Goal: Information Seeking & Learning: Learn about a topic

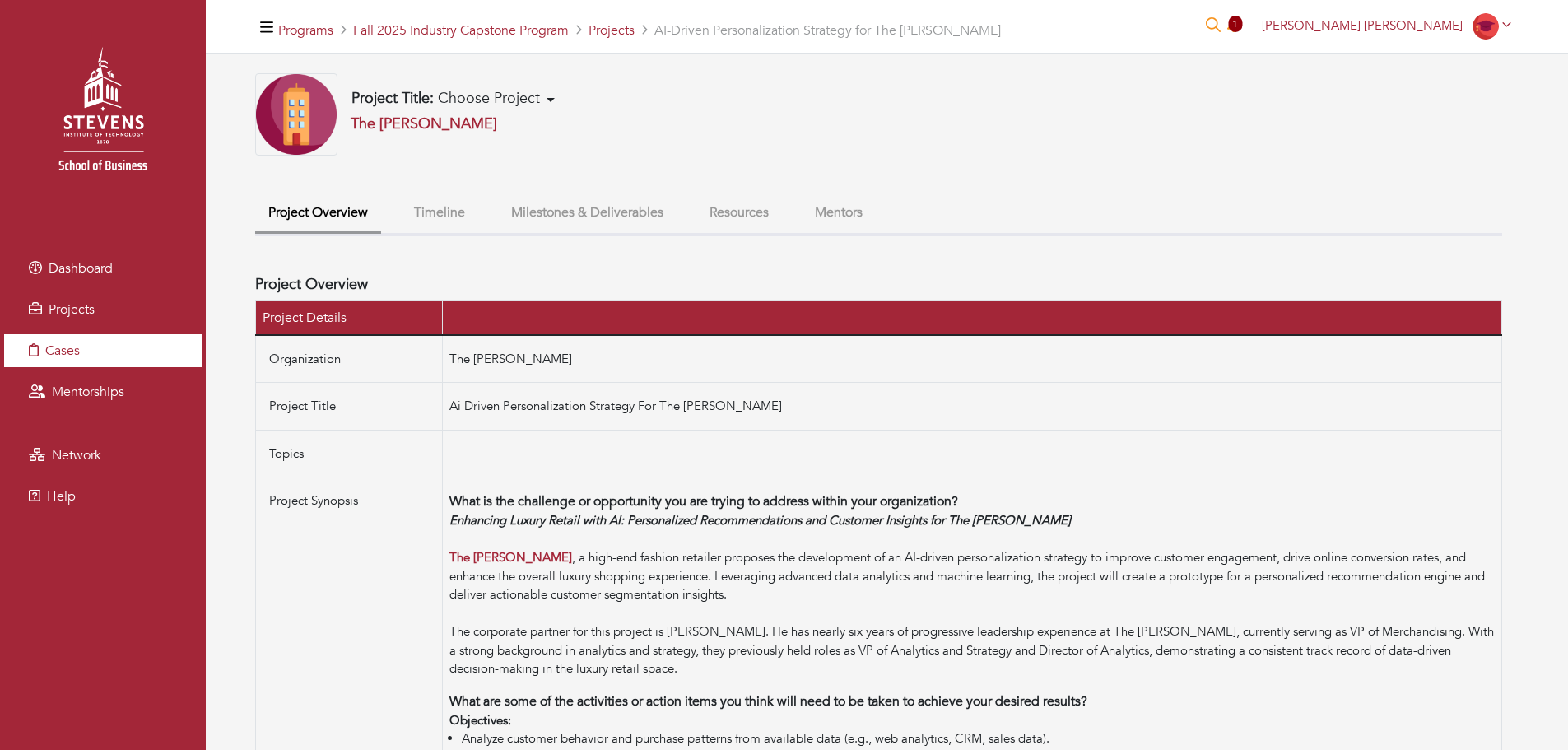
scroll to position [67, 0]
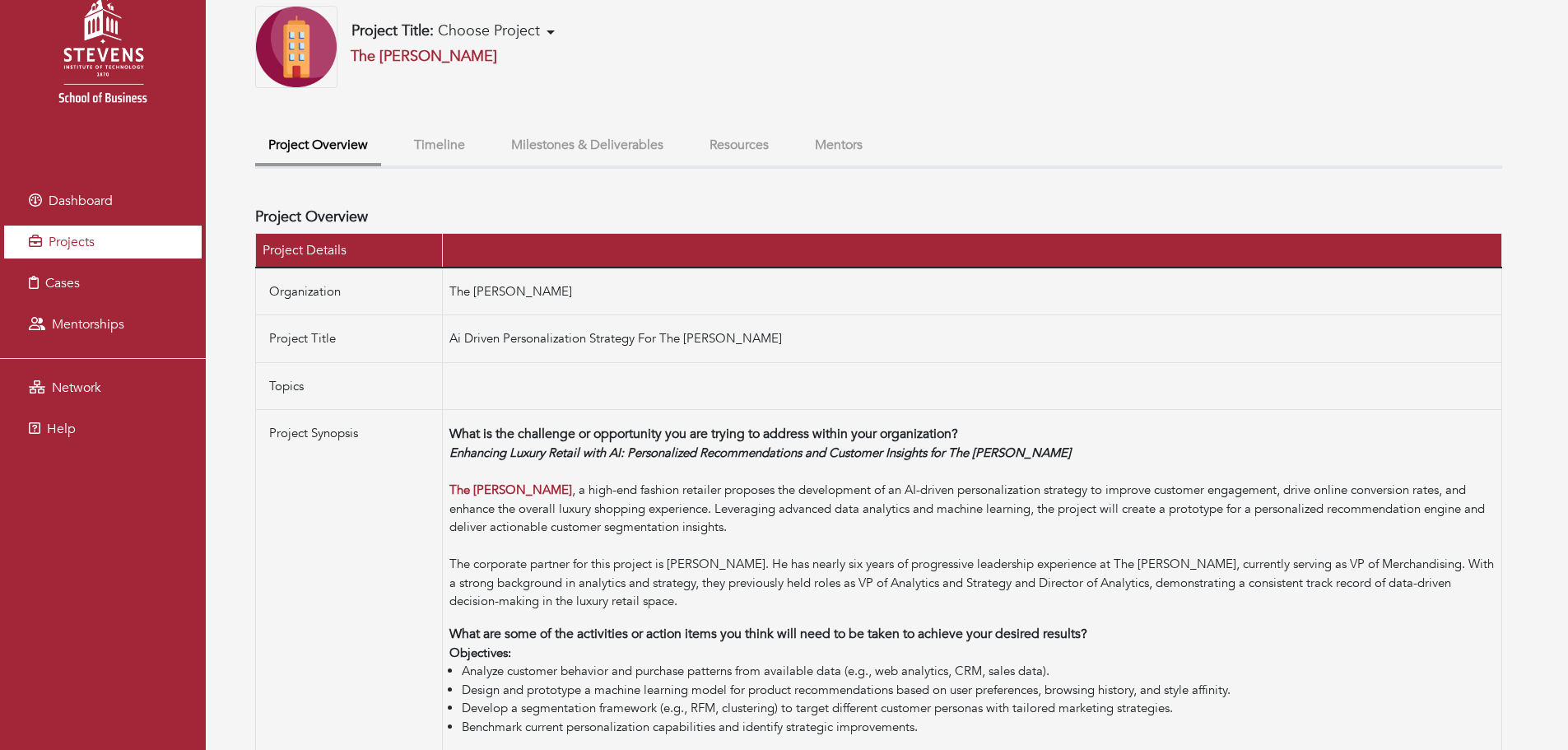
click at [122, 226] on link "Projects" at bounding box center [102, 242] width 197 height 33
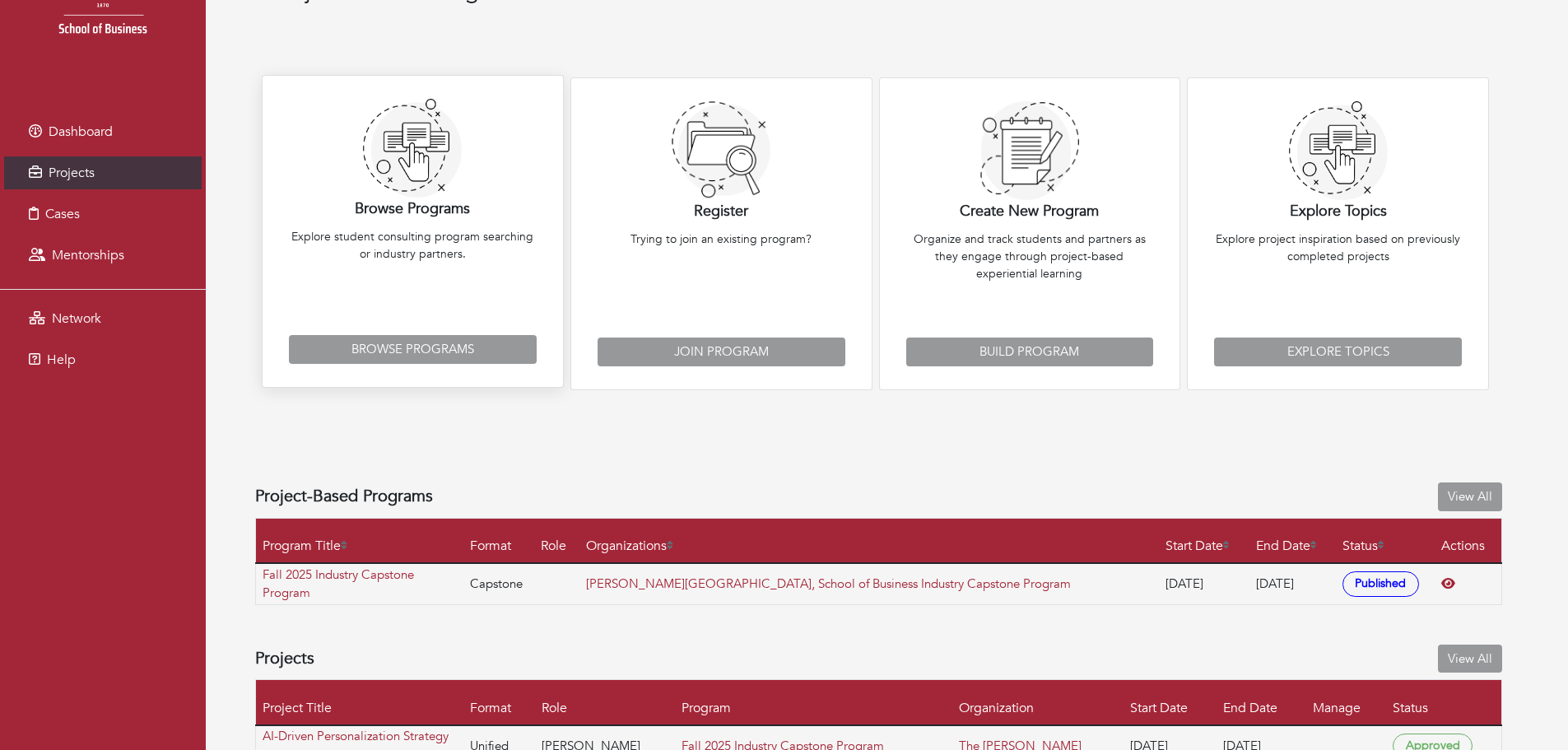
scroll to position [191, 0]
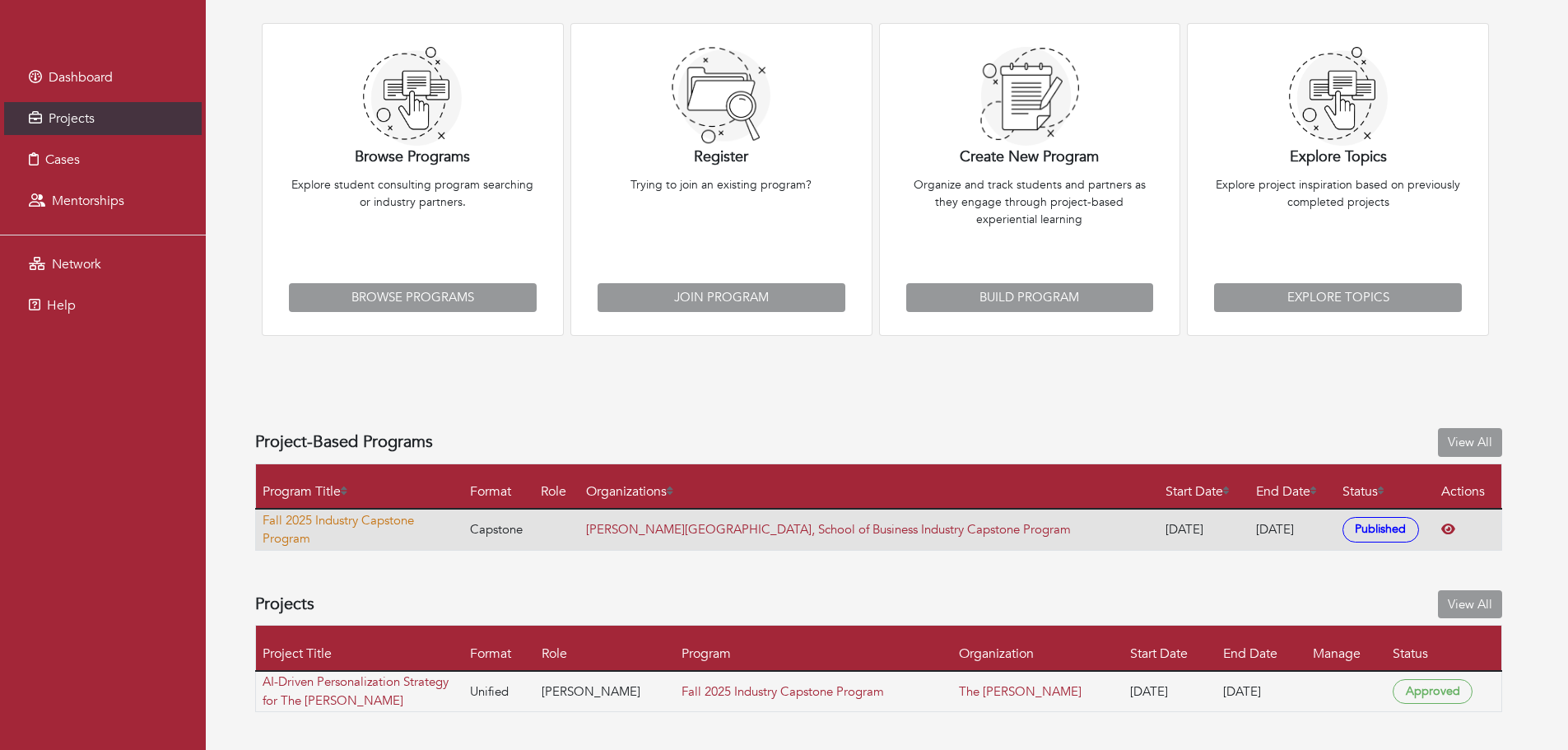
click at [380, 534] on link "Fall 2025 Industry Capstone Program" at bounding box center [363, 530] width 200 height 37
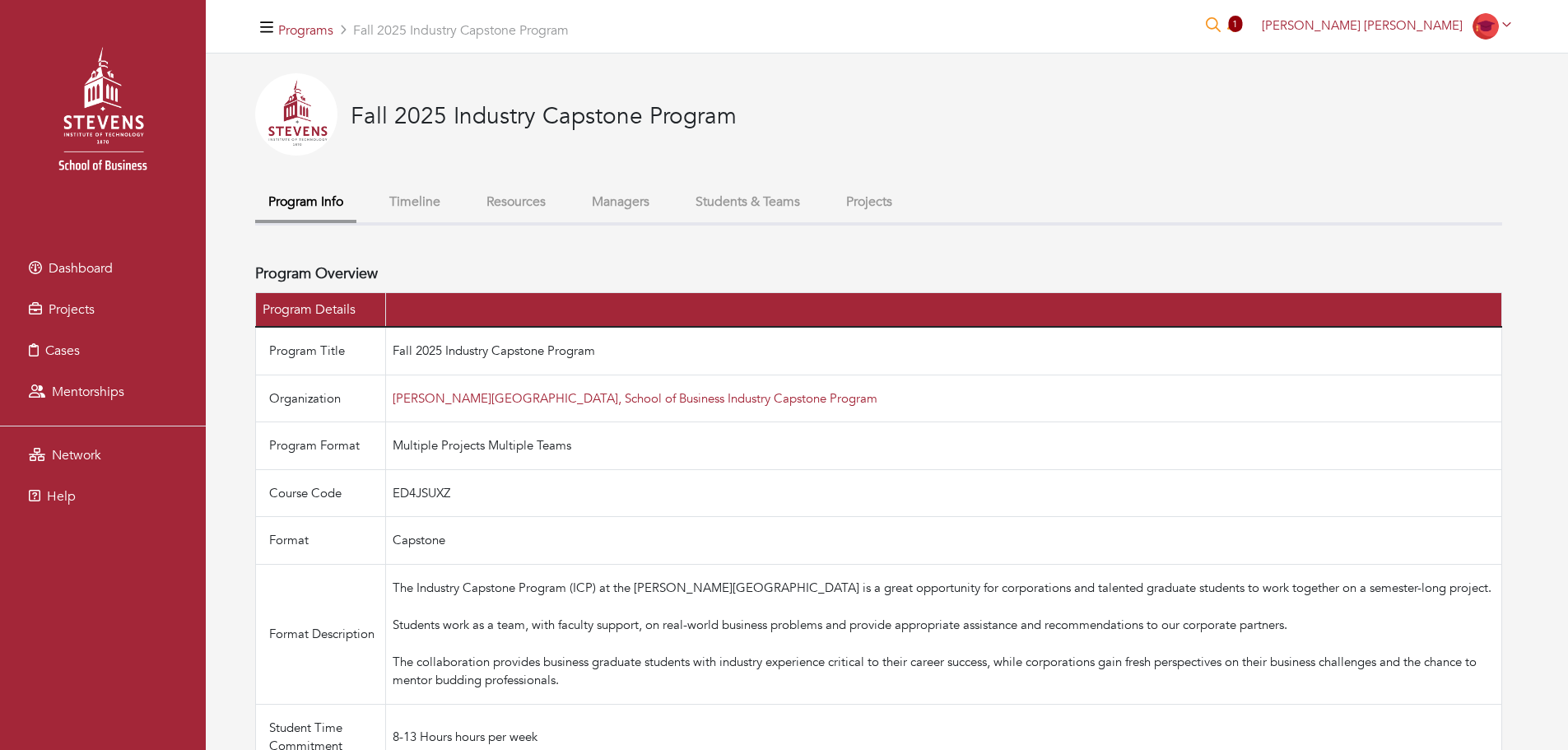
click at [709, 208] on button "Students & Teams" at bounding box center [748, 201] width 131 height 35
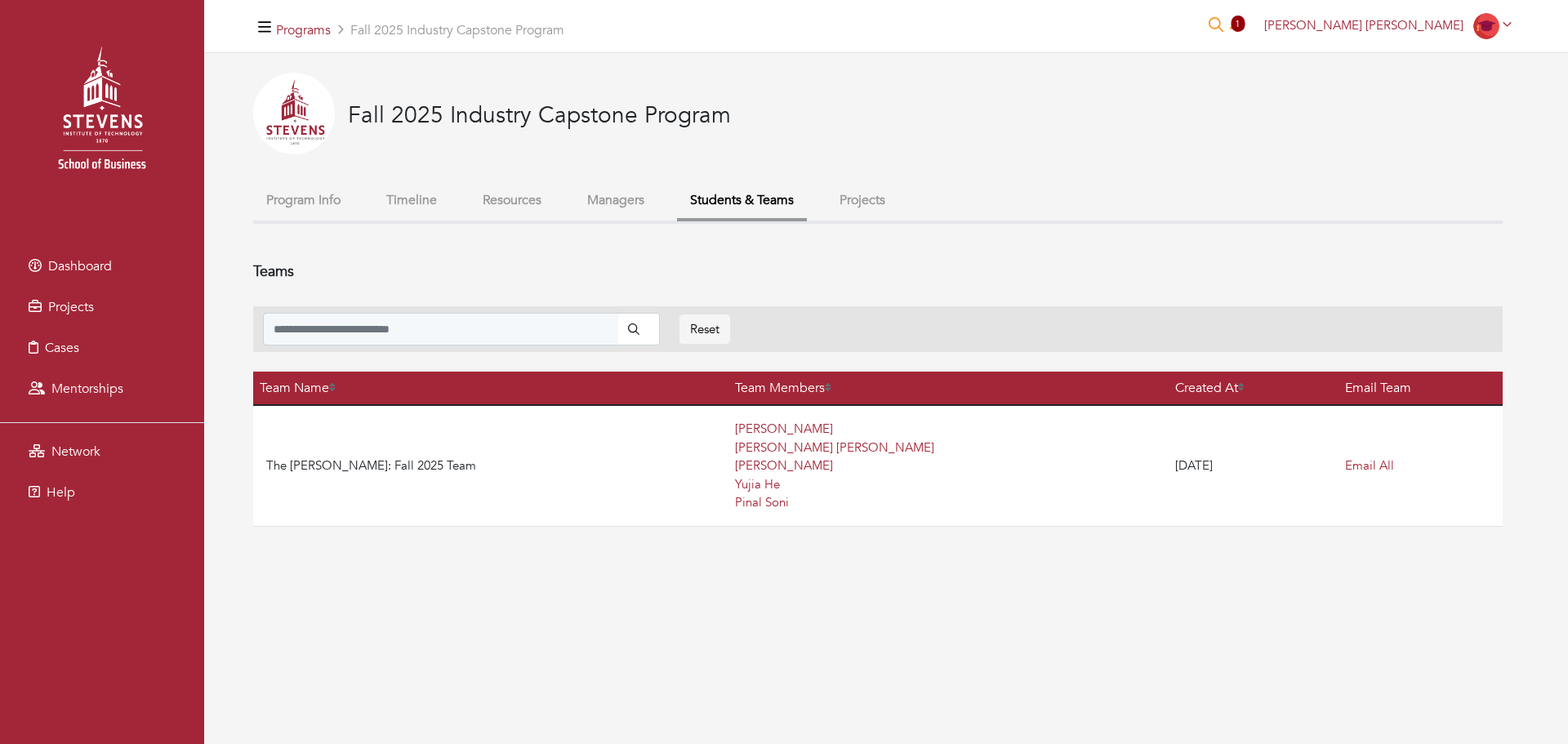
click at [860, 216] on button "Projects" at bounding box center [863, 200] width 72 height 35
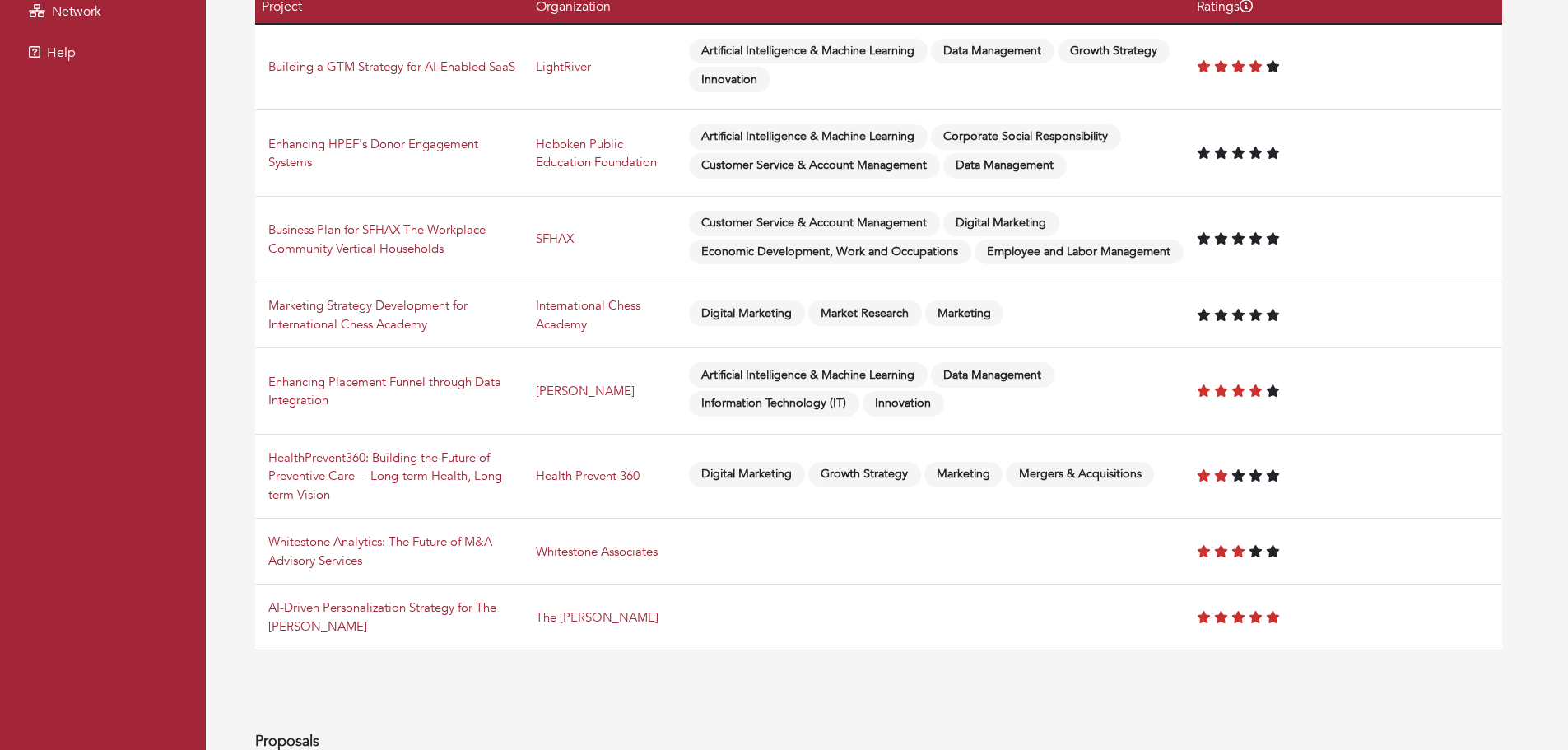
scroll to position [448, 0]
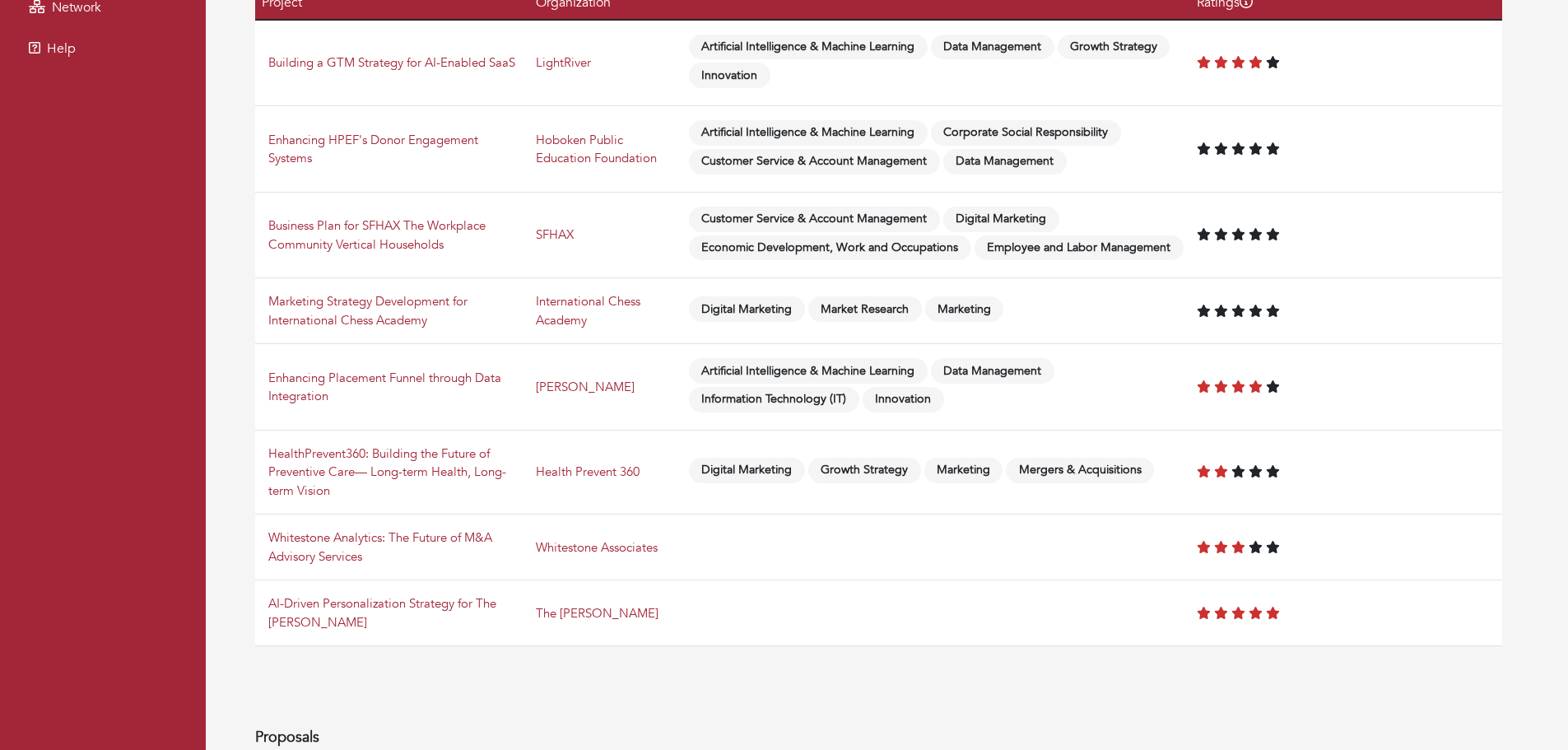
drag, startPoint x: 1253, startPoint y: 617, endPoint x: 1088, endPoint y: 636, distance: 166.1
click at [1088, 636] on td at bounding box center [937, 613] width 508 height 65
click at [474, 603] on link "AI-Driven Personalization Strategy for The [PERSON_NAME]" at bounding box center [382, 612] width 228 height 35
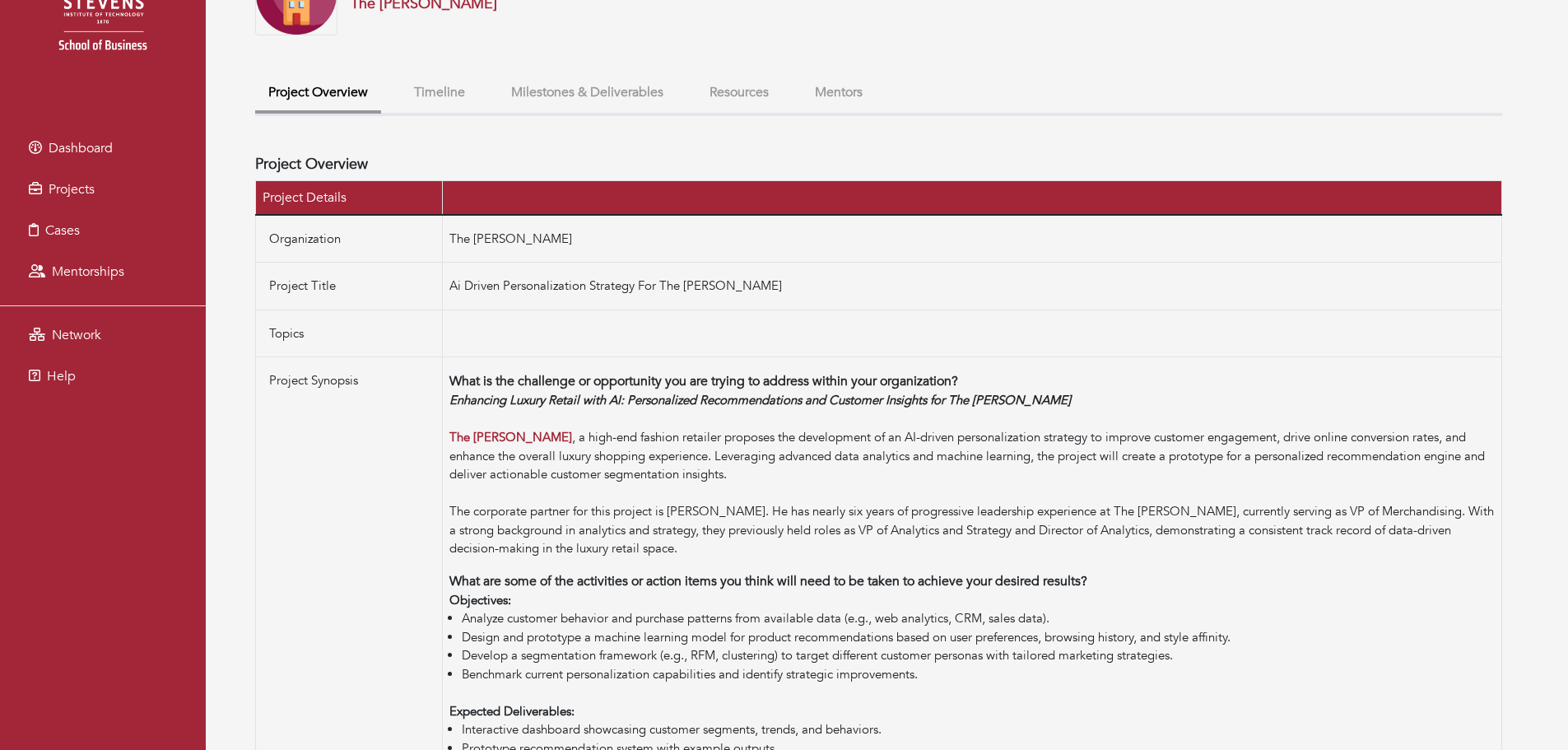
scroll to position [117, 0]
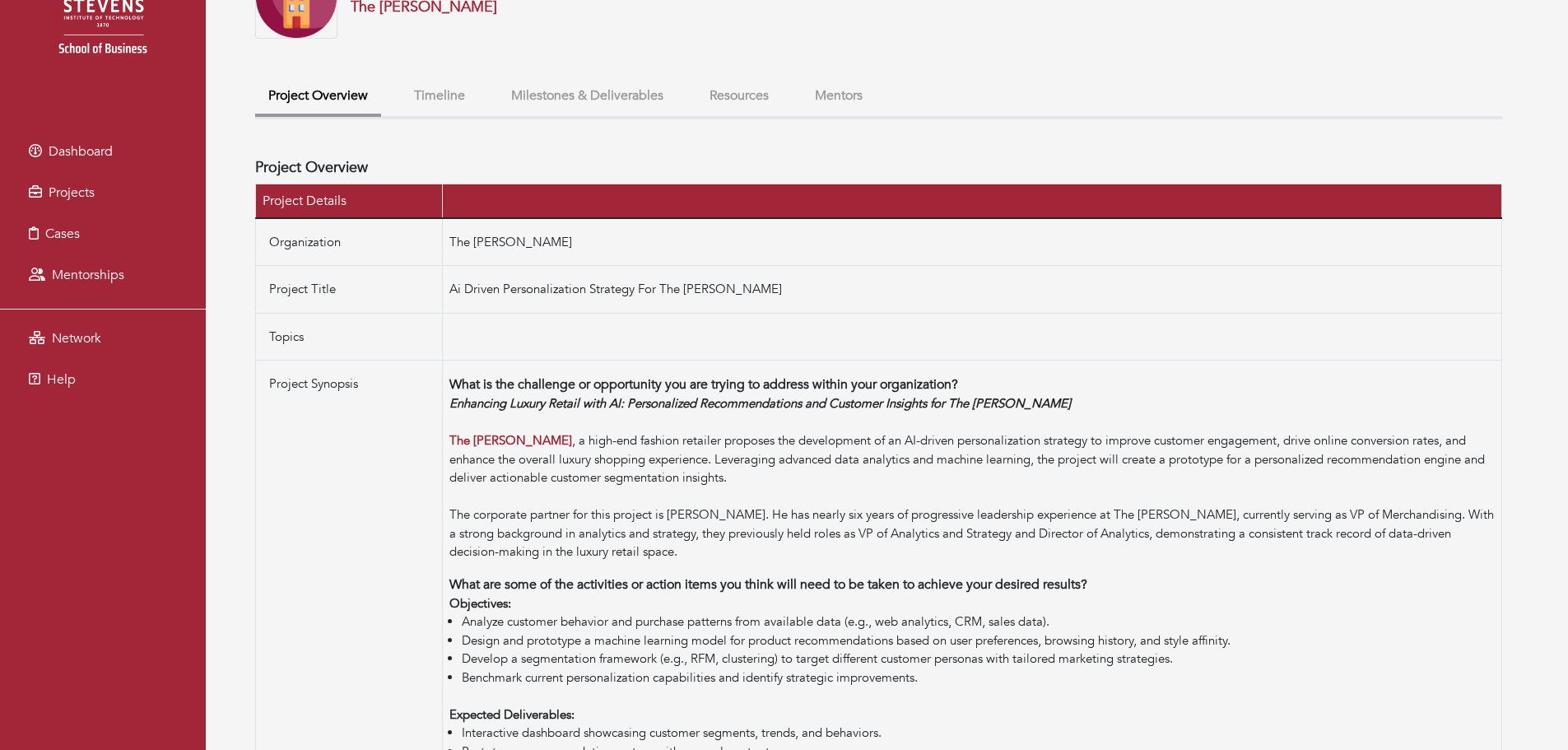
click at [698, 95] on button "Resources" at bounding box center [739, 96] width 85 height 35
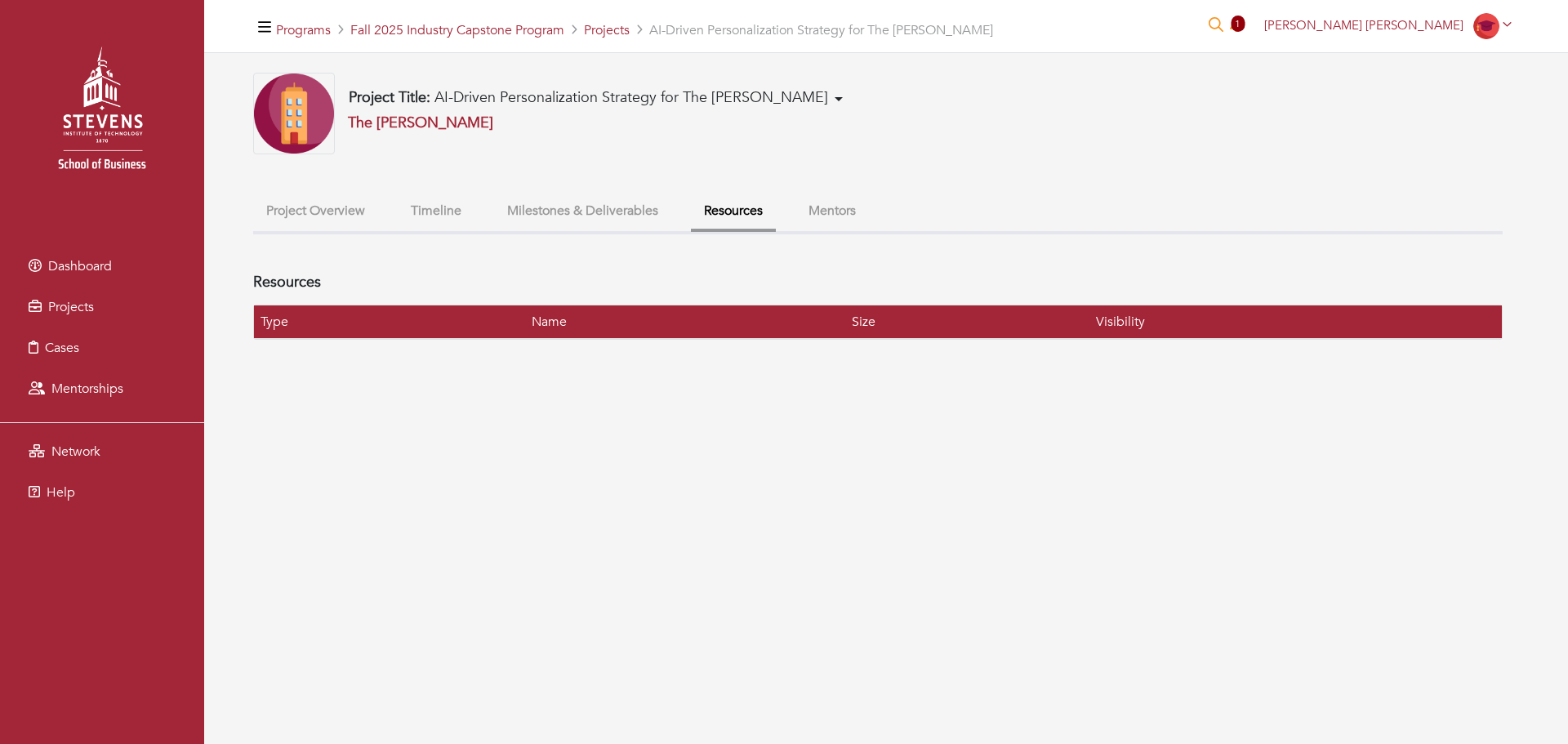
click at [574, 201] on button "Milestones & Deliverables" at bounding box center [582, 211] width 177 height 35
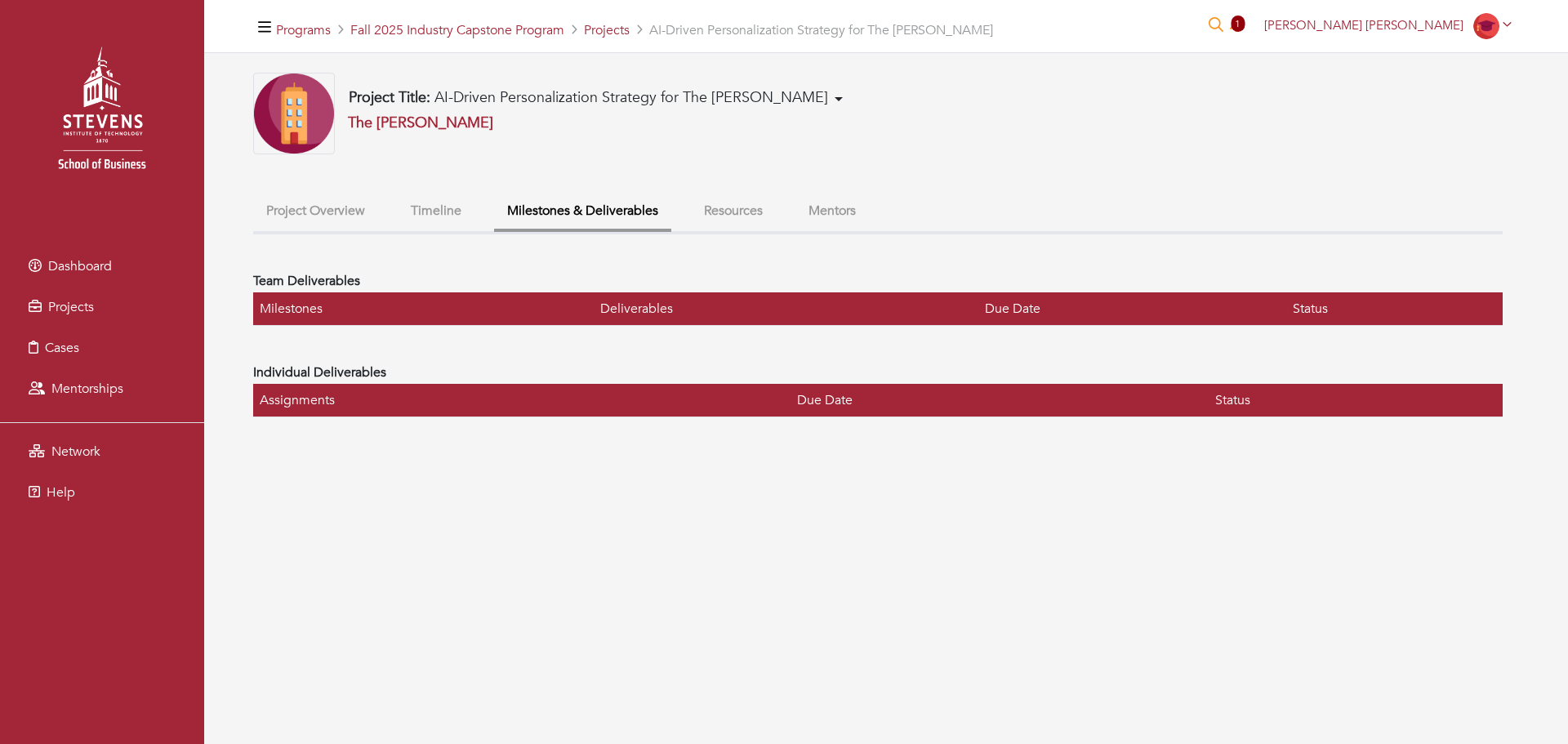
click at [455, 220] on button "Timeline" at bounding box center [436, 211] width 77 height 35
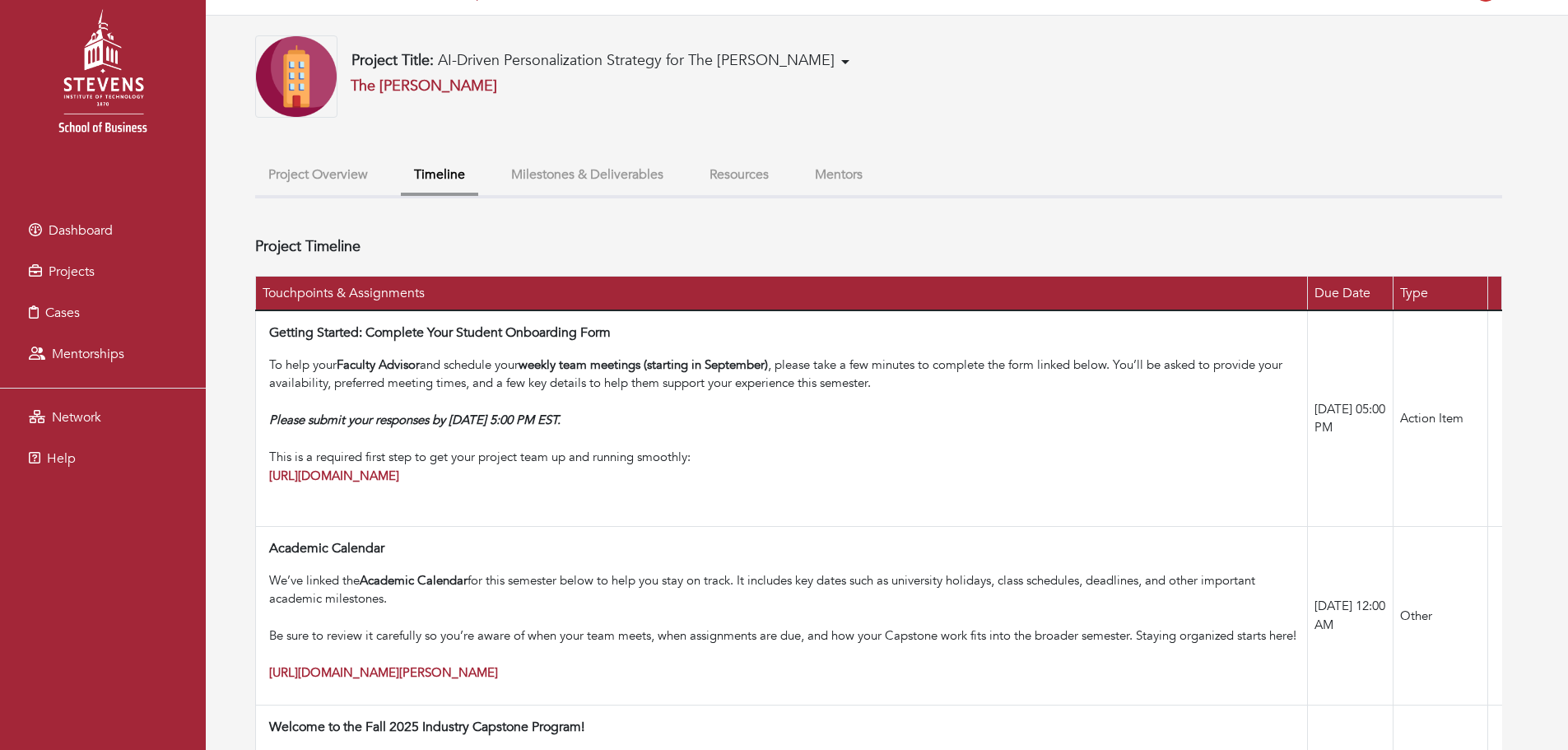
scroll to position [36, 0]
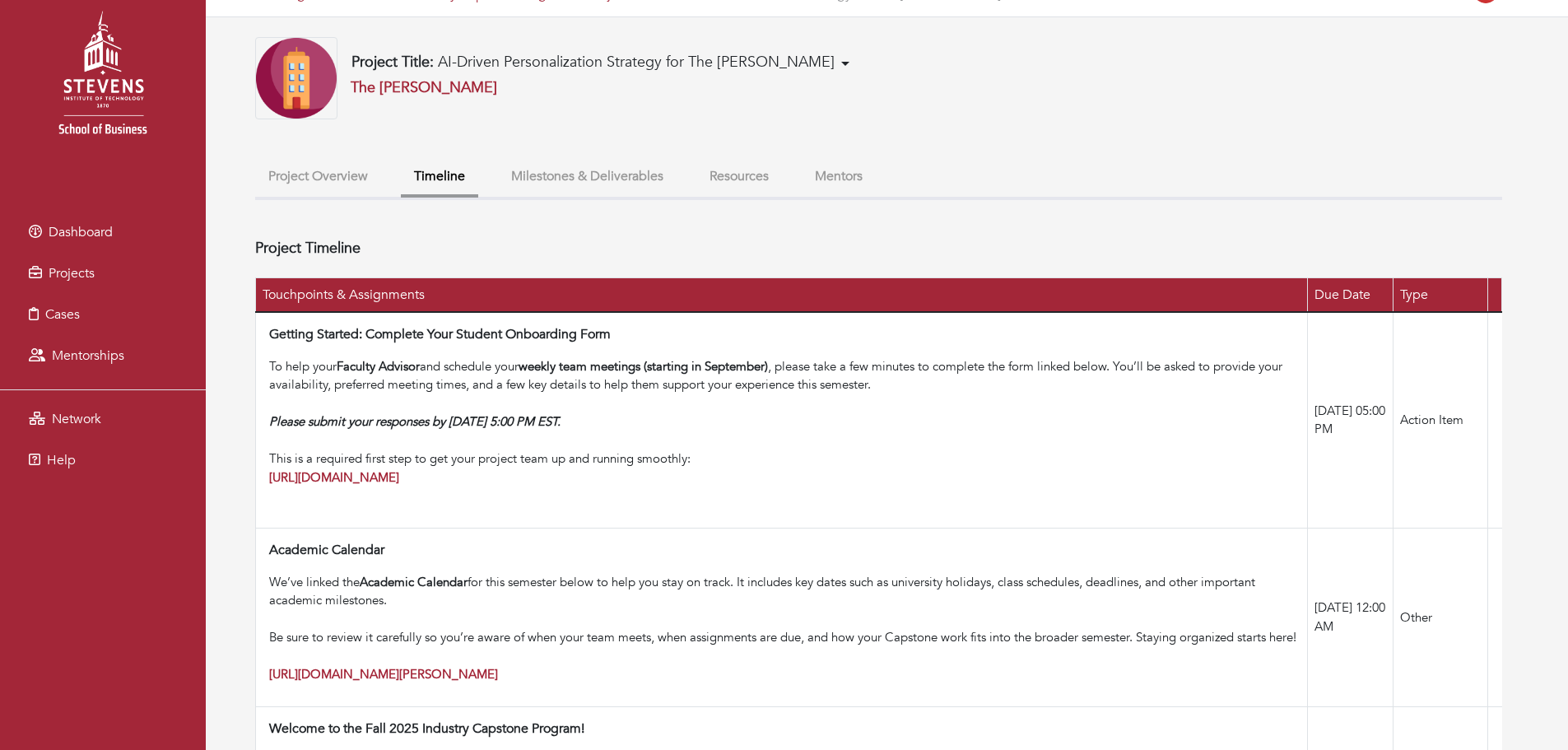
click at [837, 179] on button "Mentors" at bounding box center [839, 177] width 74 height 35
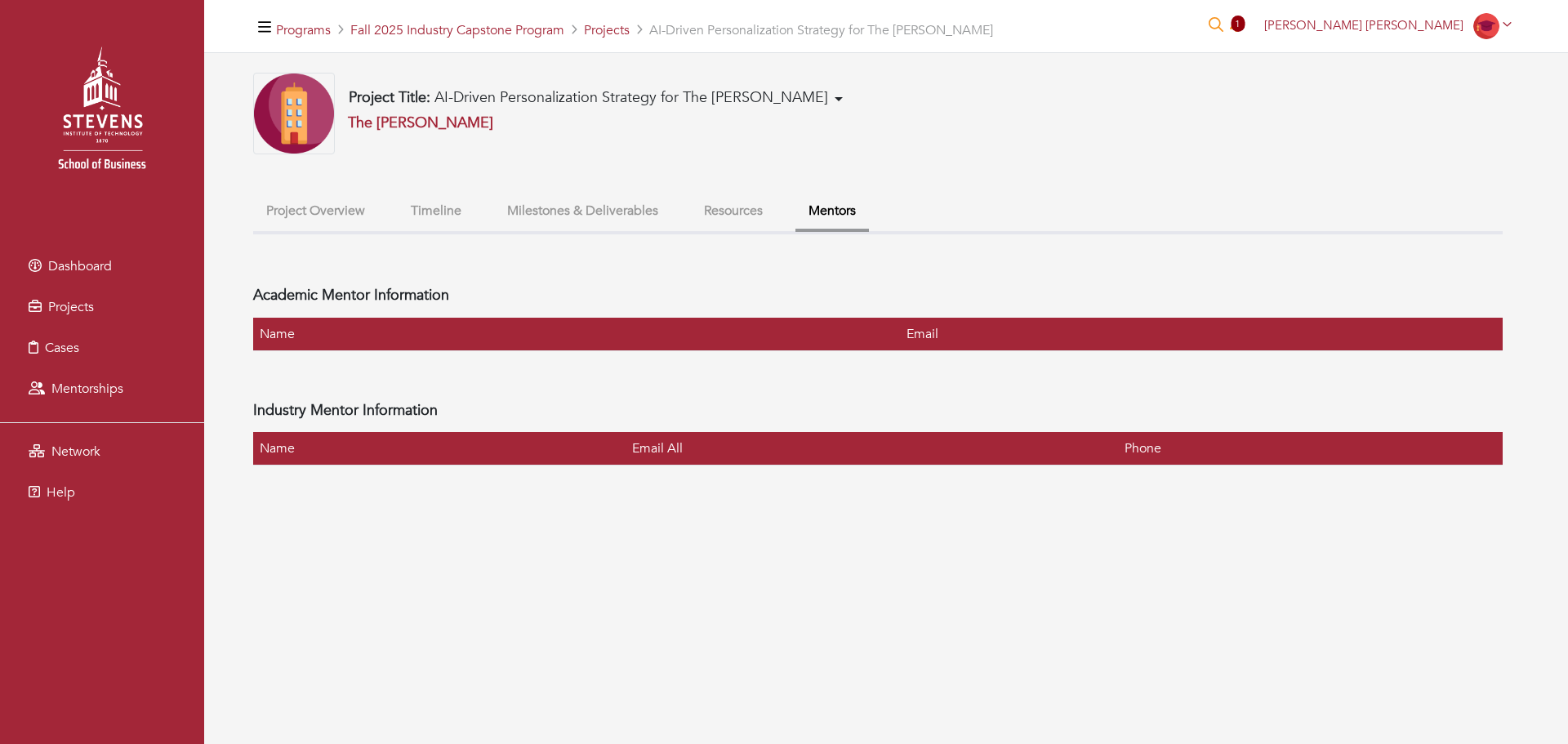
click at [722, 202] on button "Resources" at bounding box center [733, 211] width 85 height 35
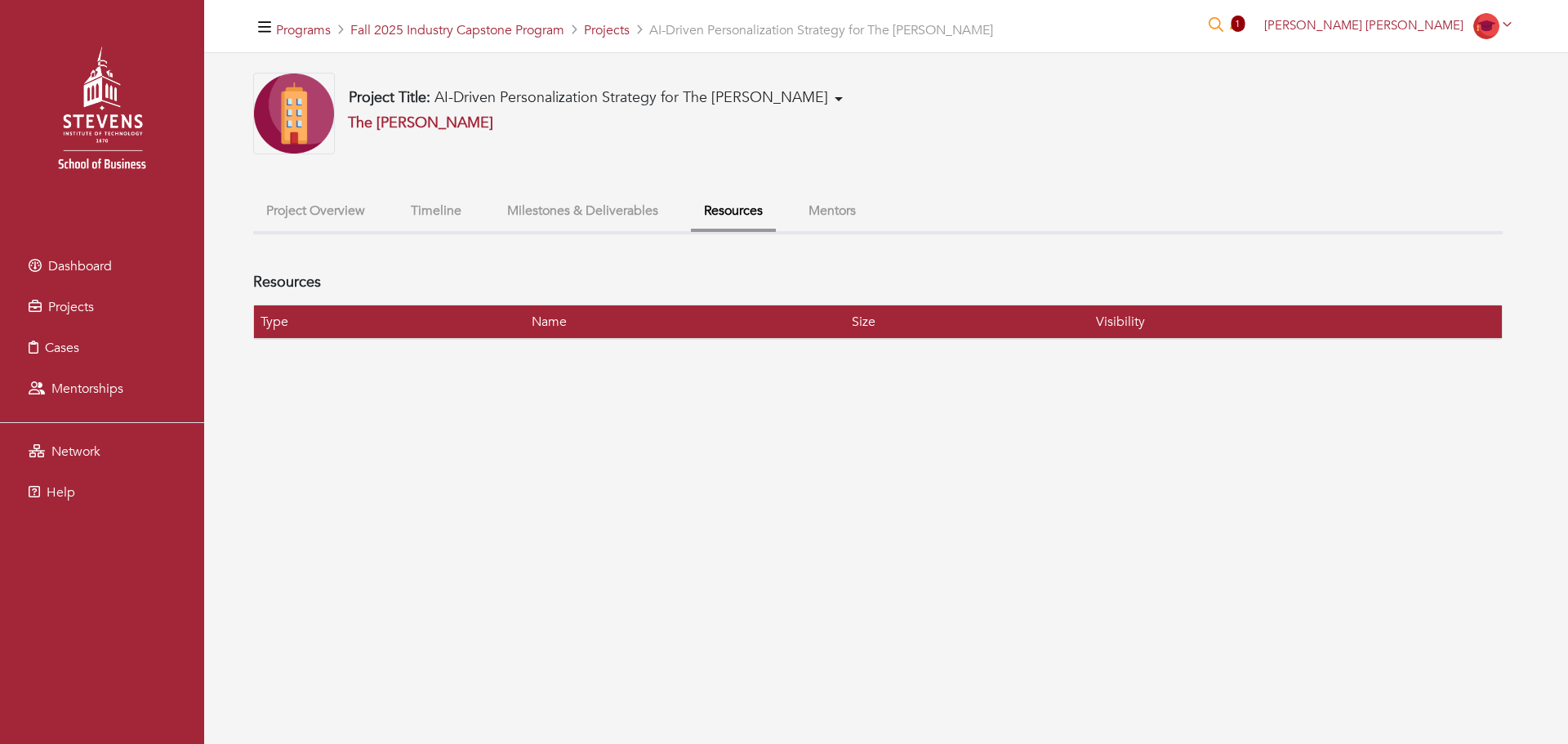
click at [580, 207] on button "Milestones & Deliverables" at bounding box center [582, 211] width 177 height 35
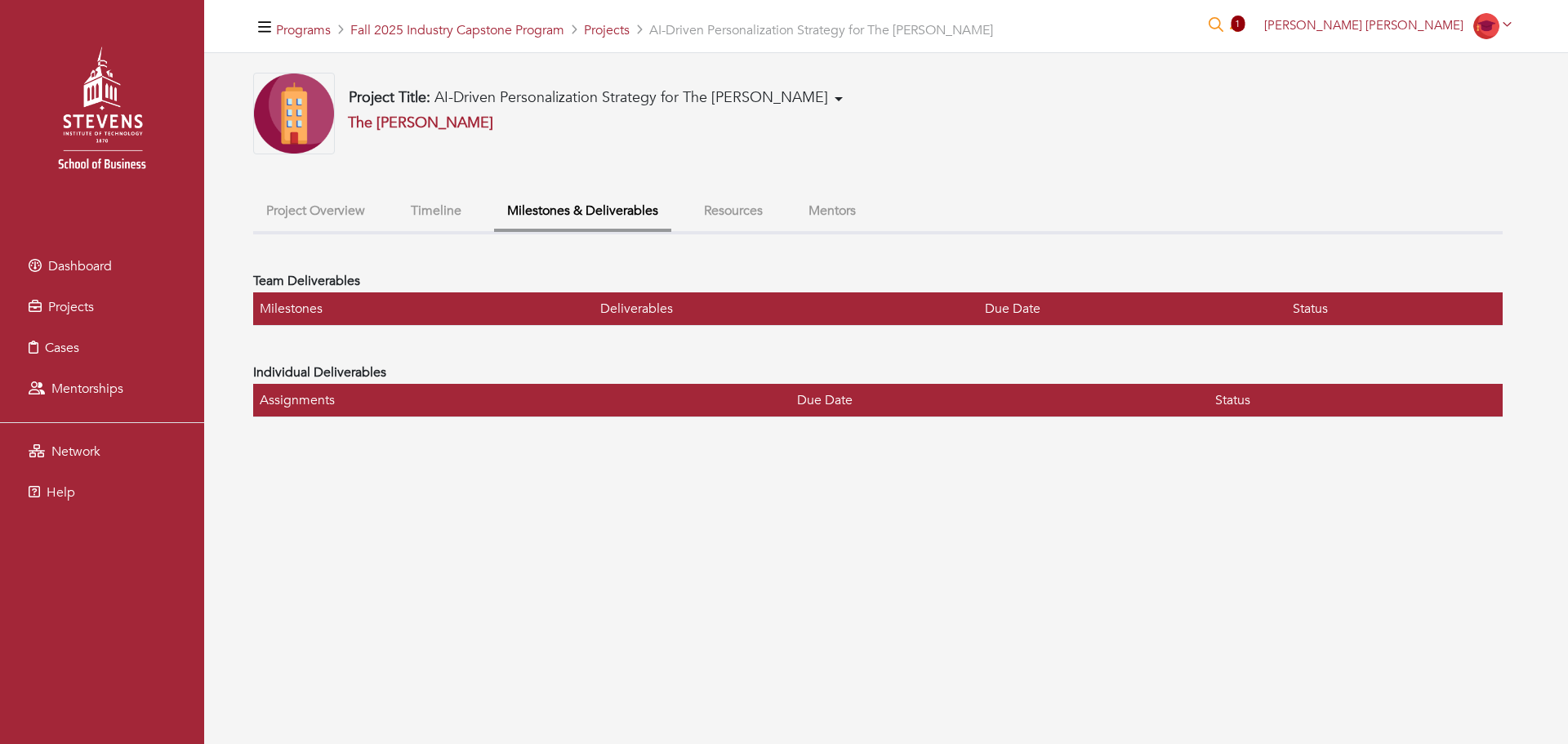
click at [396, 217] on ul "Project Overview Timeline Milestones & Deliverables Resources Mentors" at bounding box center [877, 214] width 1249 height 41
click at [425, 214] on button "Timeline" at bounding box center [436, 211] width 77 height 35
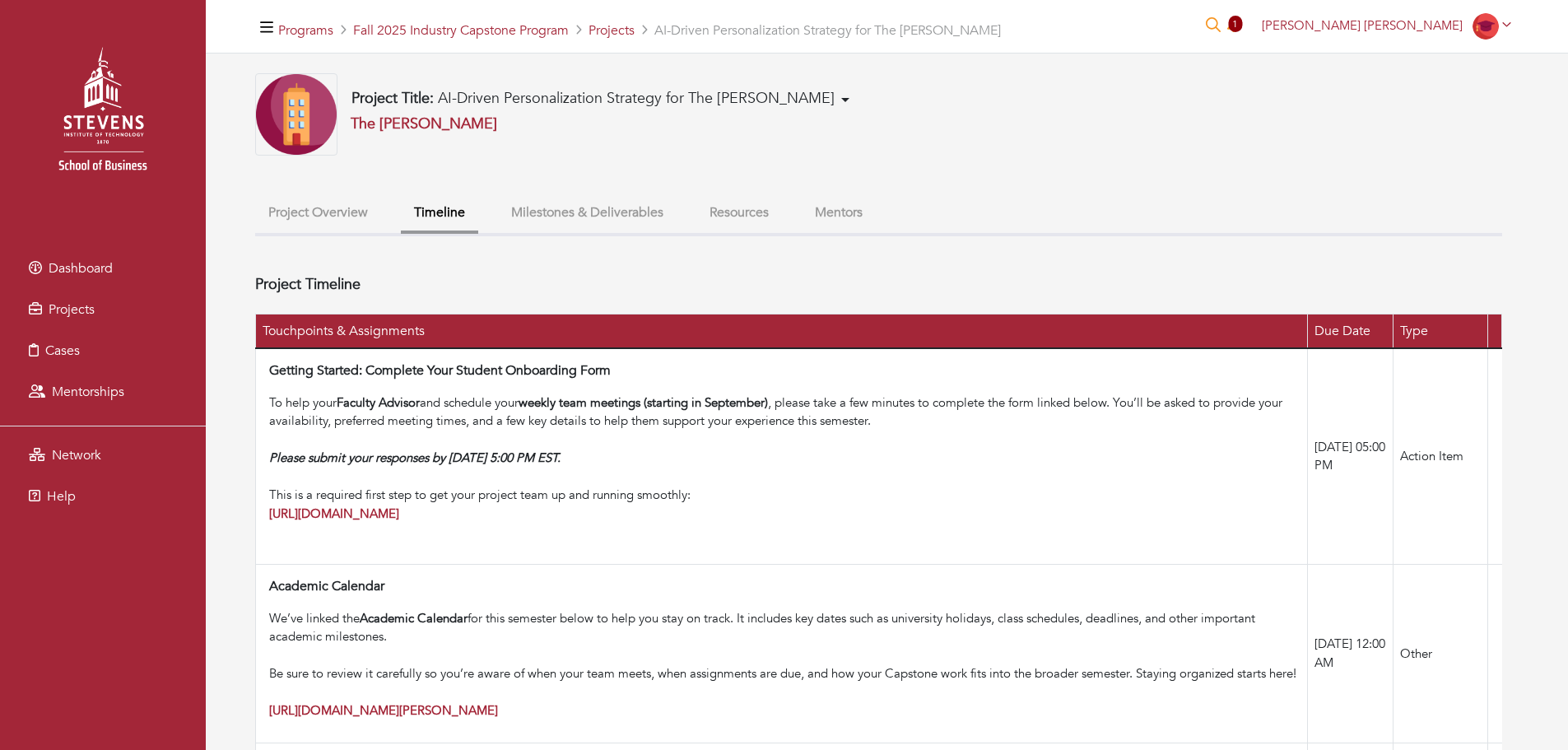
click at [339, 207] on button "Project Overview" at bounding box center [318, 213] width 126 height 35
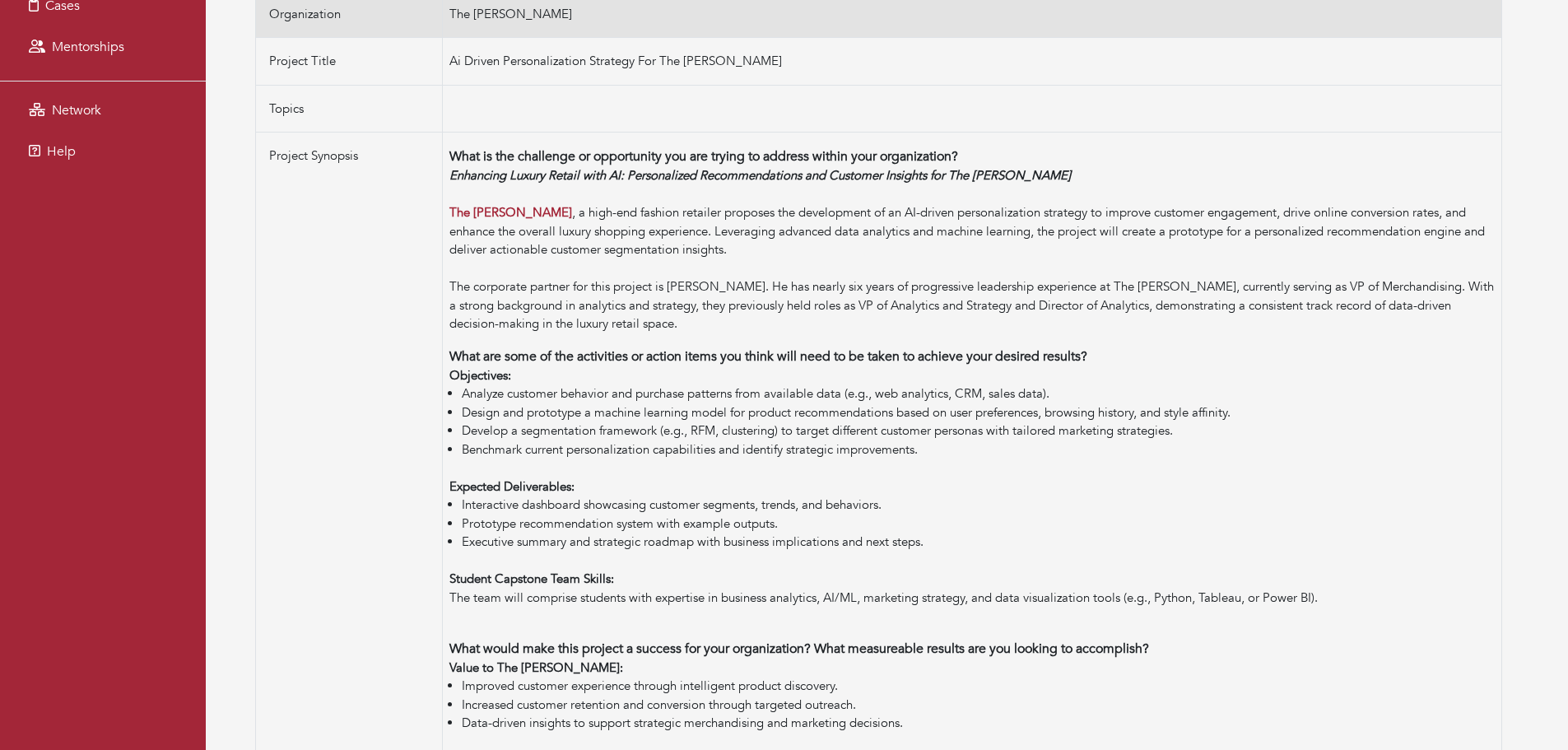
scroll to position [346, 0]
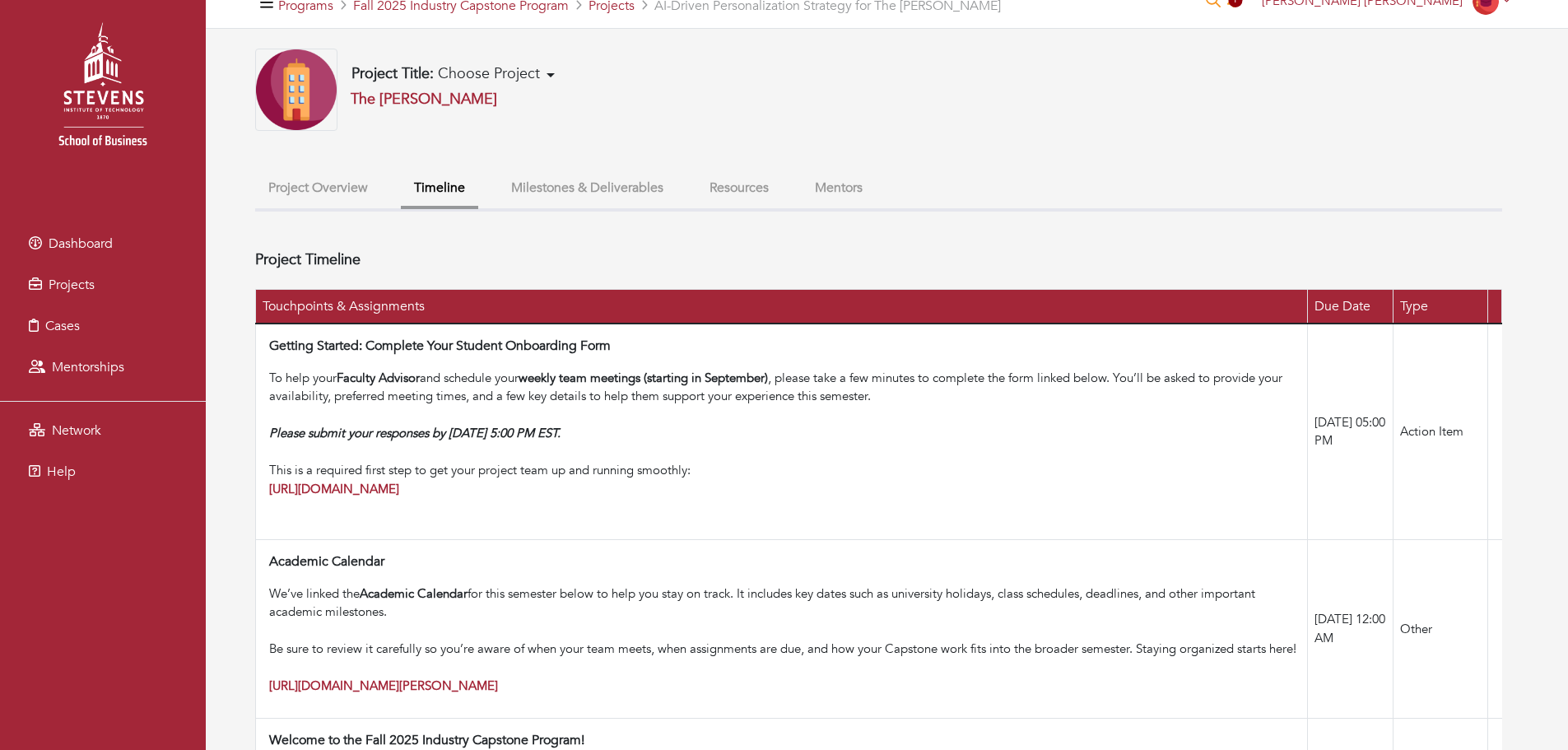
scroll to position [26, 0]
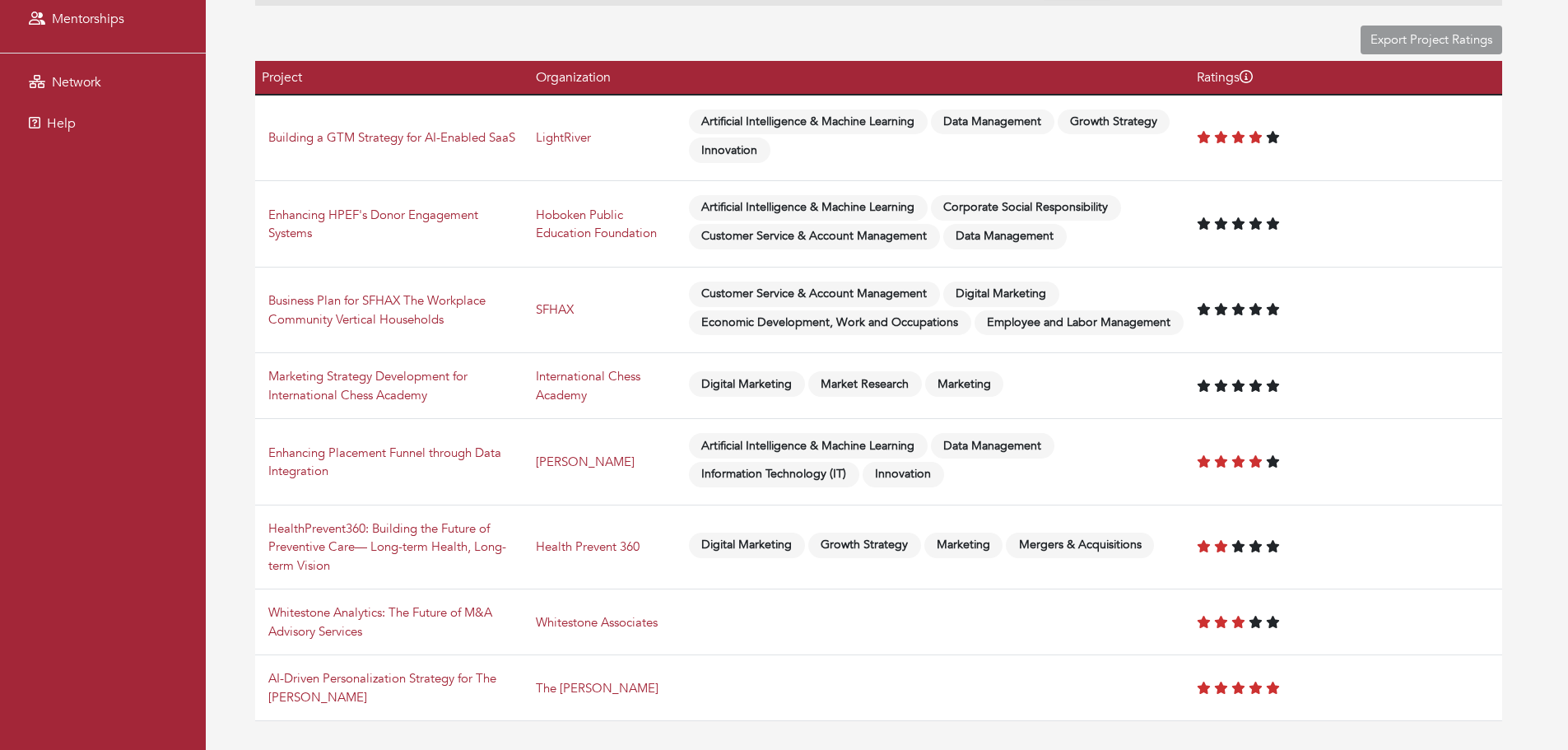
scroll to position [448, 0]
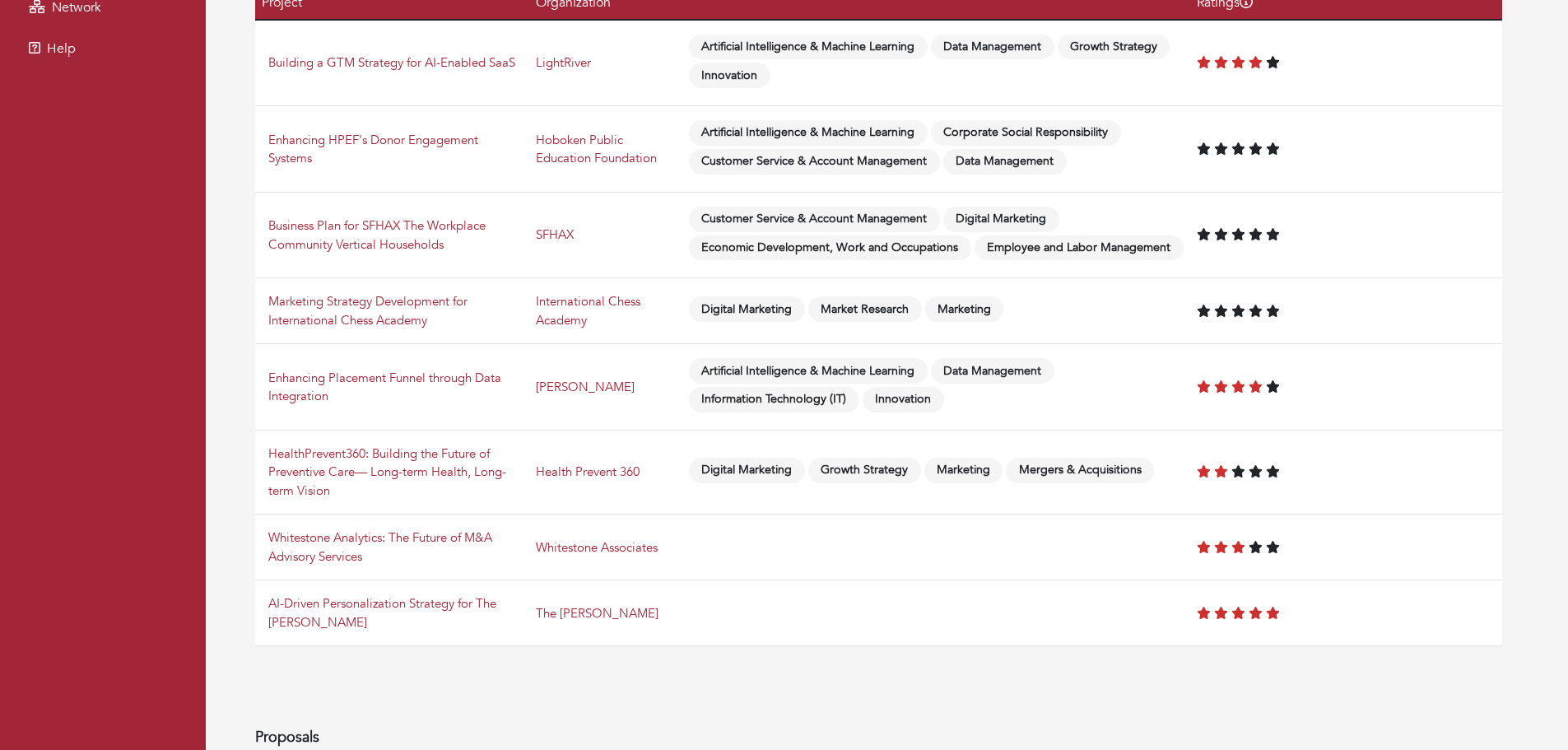
click at [1274, 314] on icon at bounding box center [1273, 310] width 12 height 12
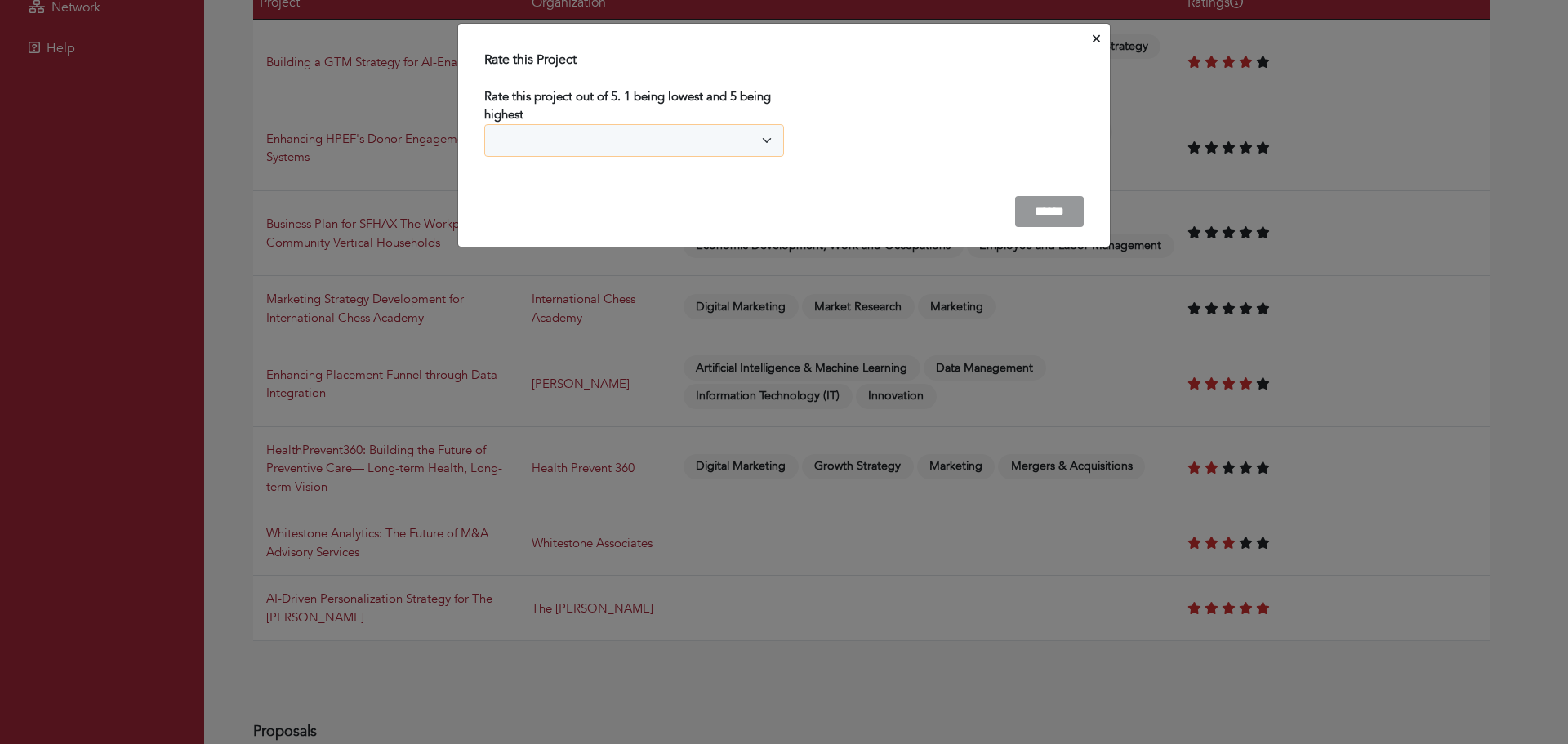
click at [752, 141] on select "* * * * *" at bounding box center [634, 140] width 300 height 32
click at [1097, 43] on icon "Close" at bounding box center [1096, 38] width 8 height 12
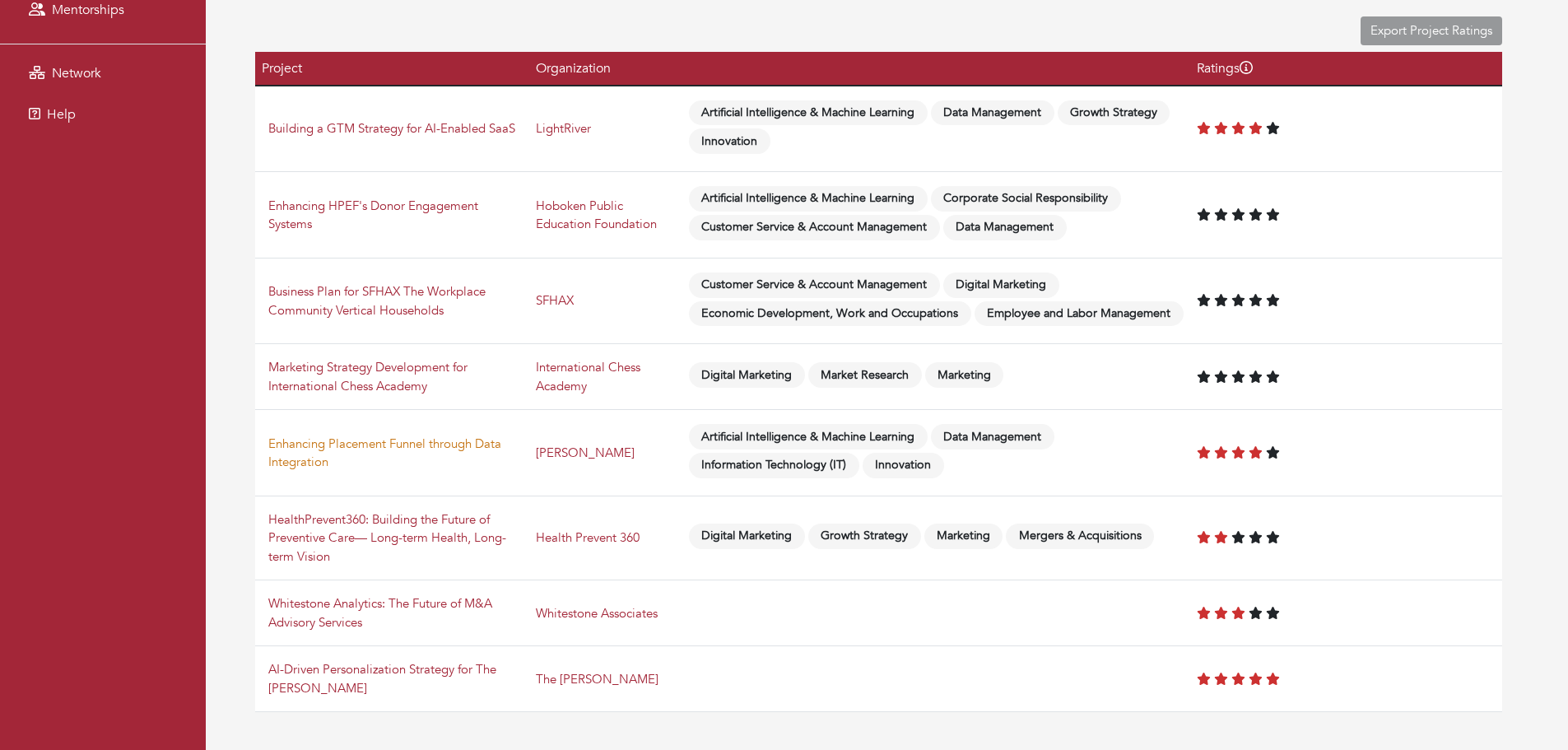
scroll to position [383, 0]
click at [427, 443] on link "Enhancing Placement Funnel through Data Integration" at bounding box center [385, 452] width 233 height 35
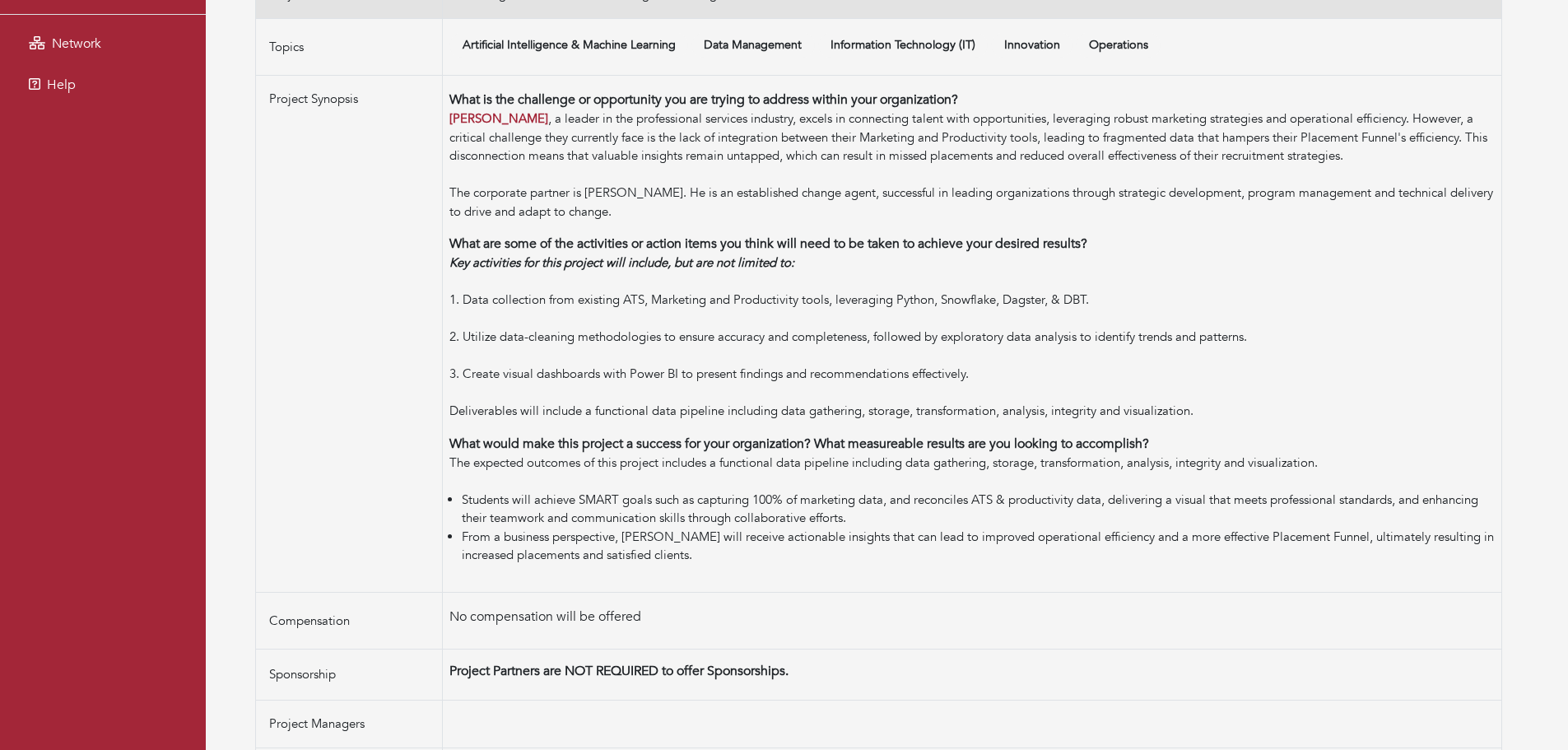
scroll to position [411, 0]
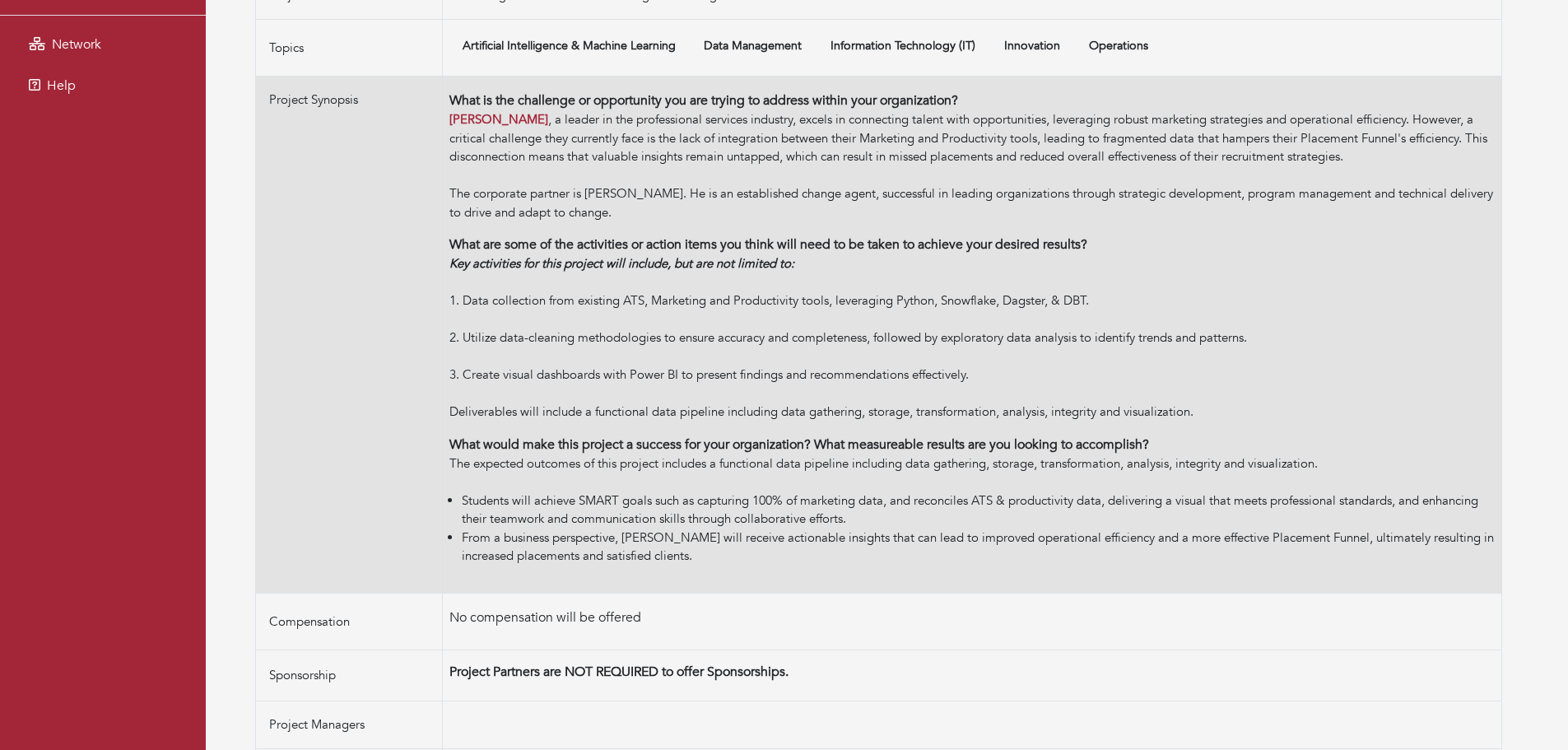
click at [747, 134] on div "[PERSON_NAME] , a leader in the professional services industry, excels in conne…" at bounding box center [972, 165] width 1045 height 111
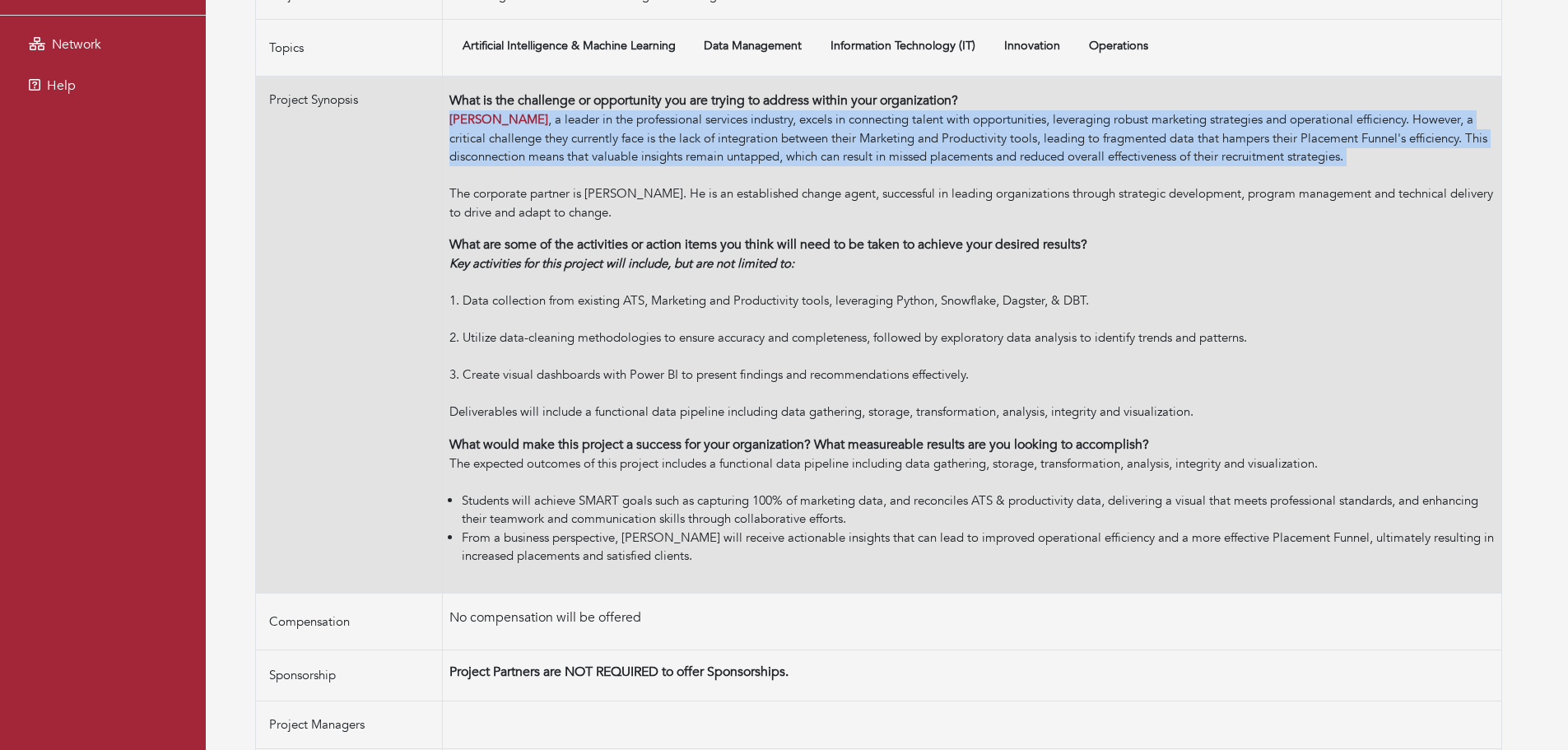
click at [747, 134] on div "[PERSON_NAME] , a leader in the professional services industry, excels in conne…" at bounding box center [972, 165] width 1045 height 111
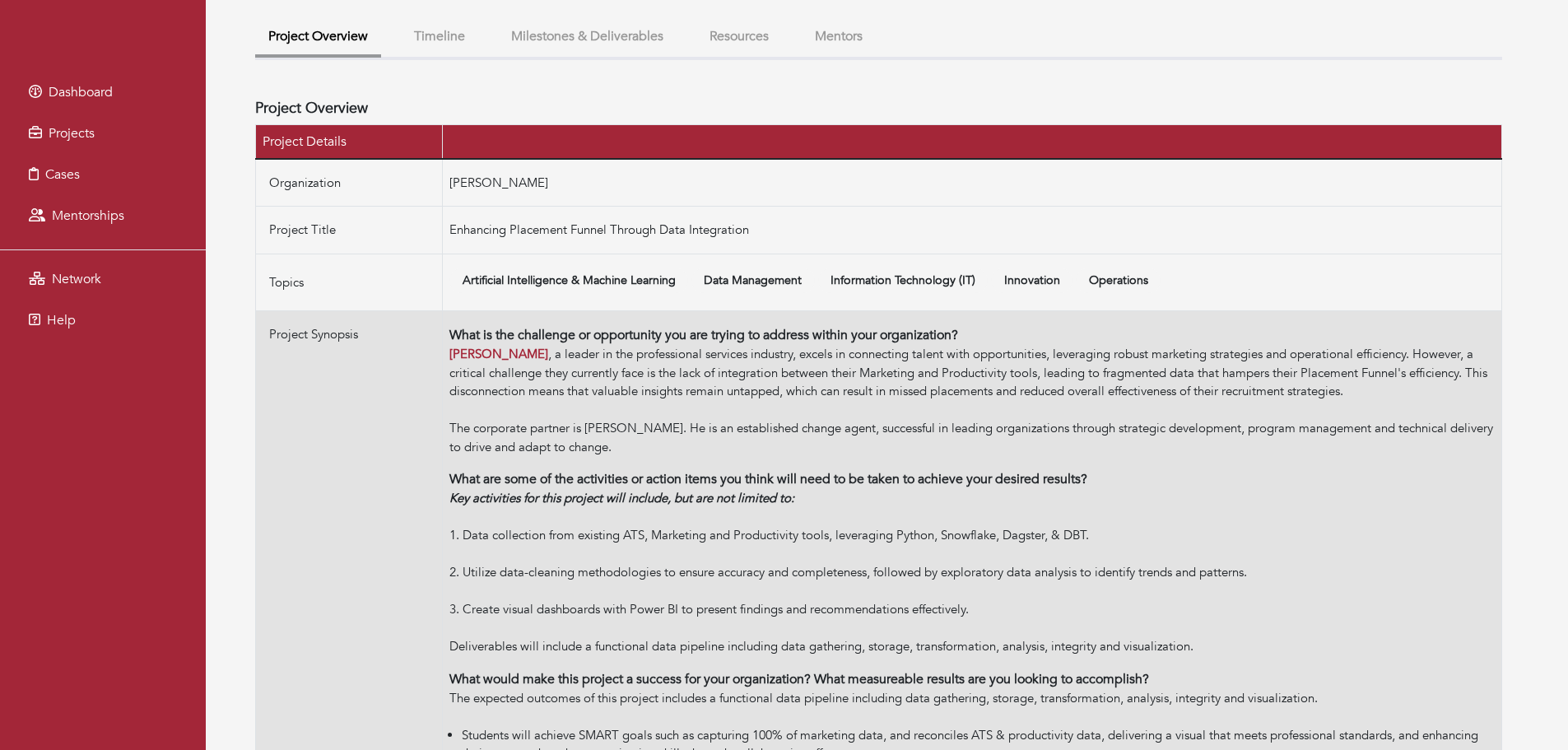
scroll to position [177, 0]
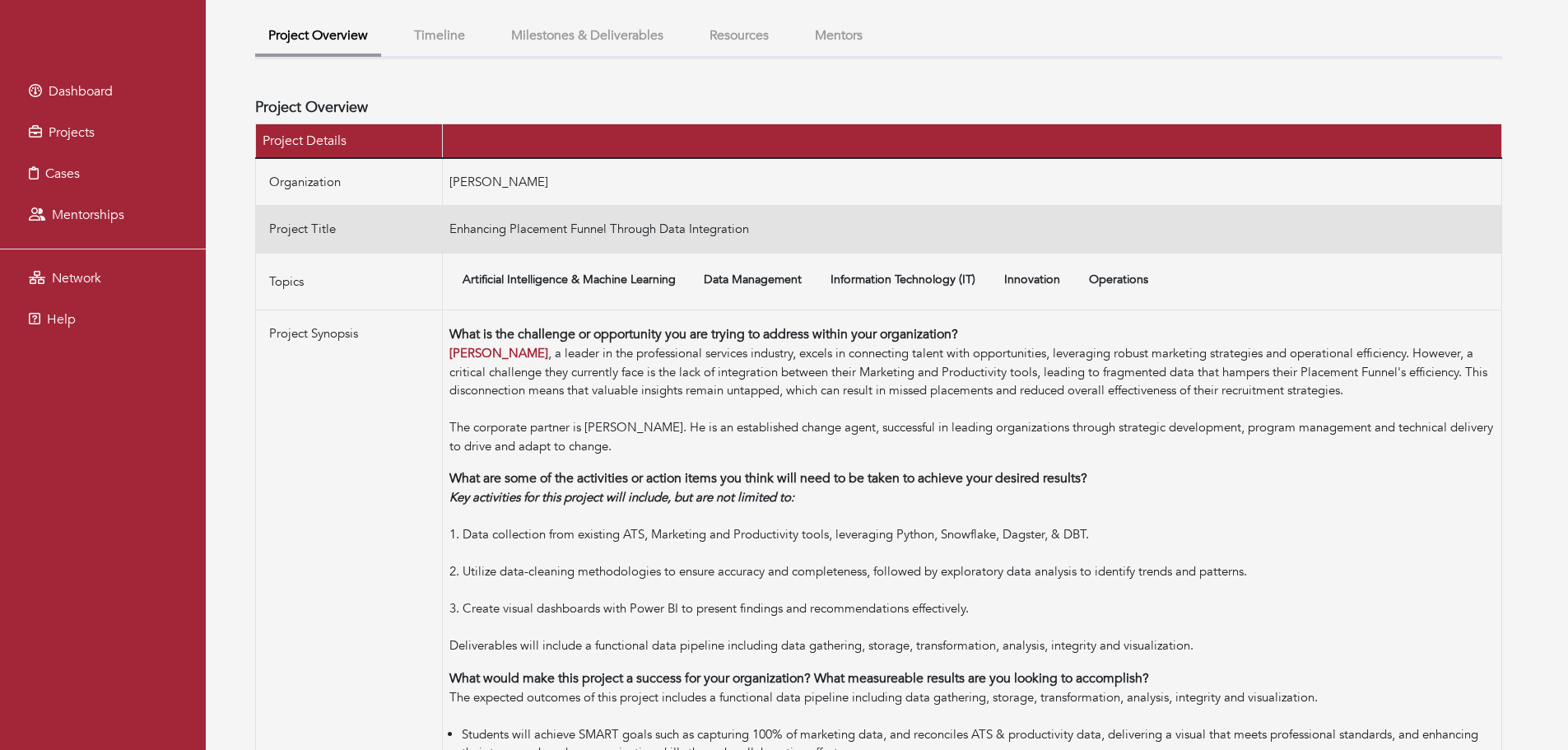
click at [640, 224] on td "Enhancing Placement Funnel Through Data Integration" at bounding box center [972, 229] width 1060 height 47
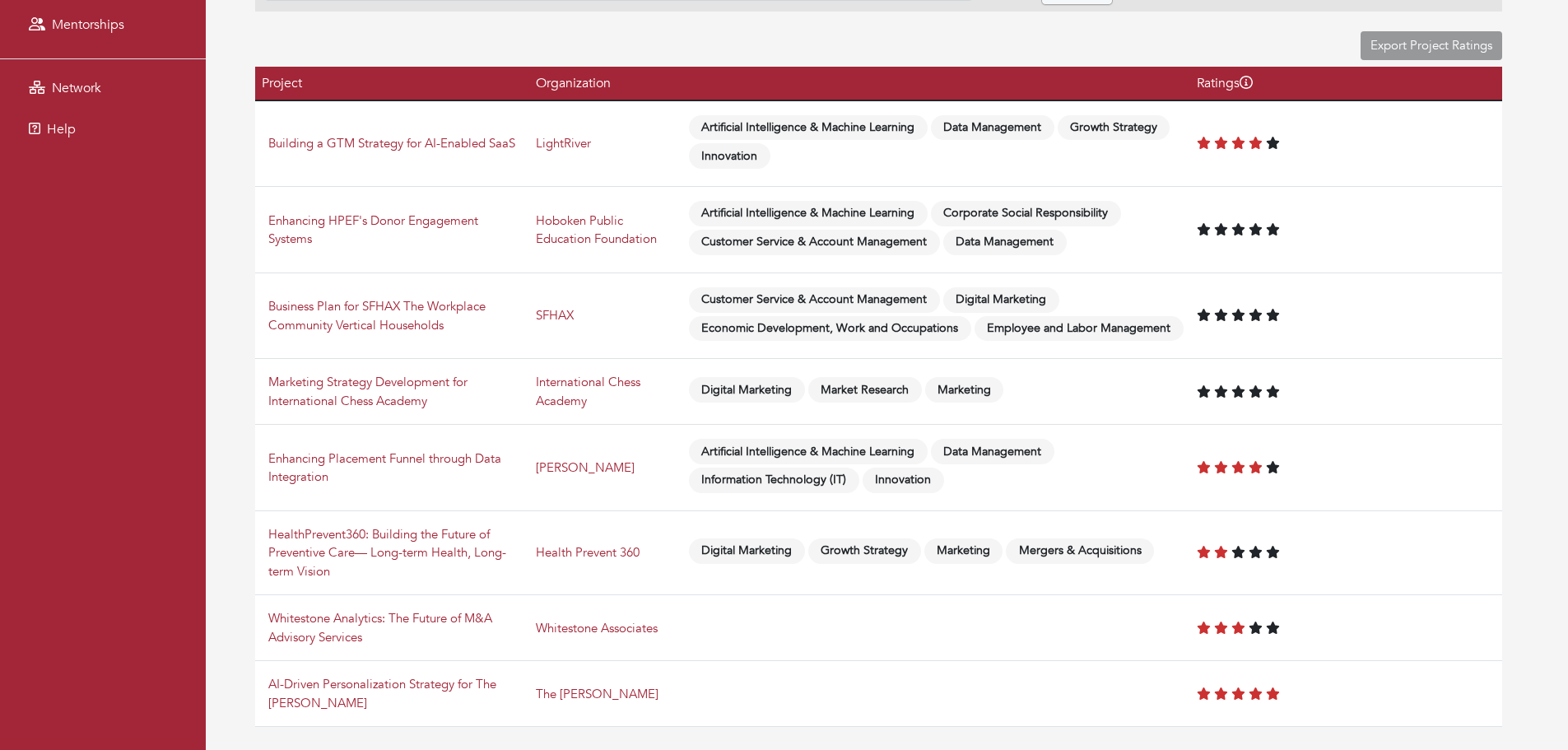
scroll to position [383, 0]
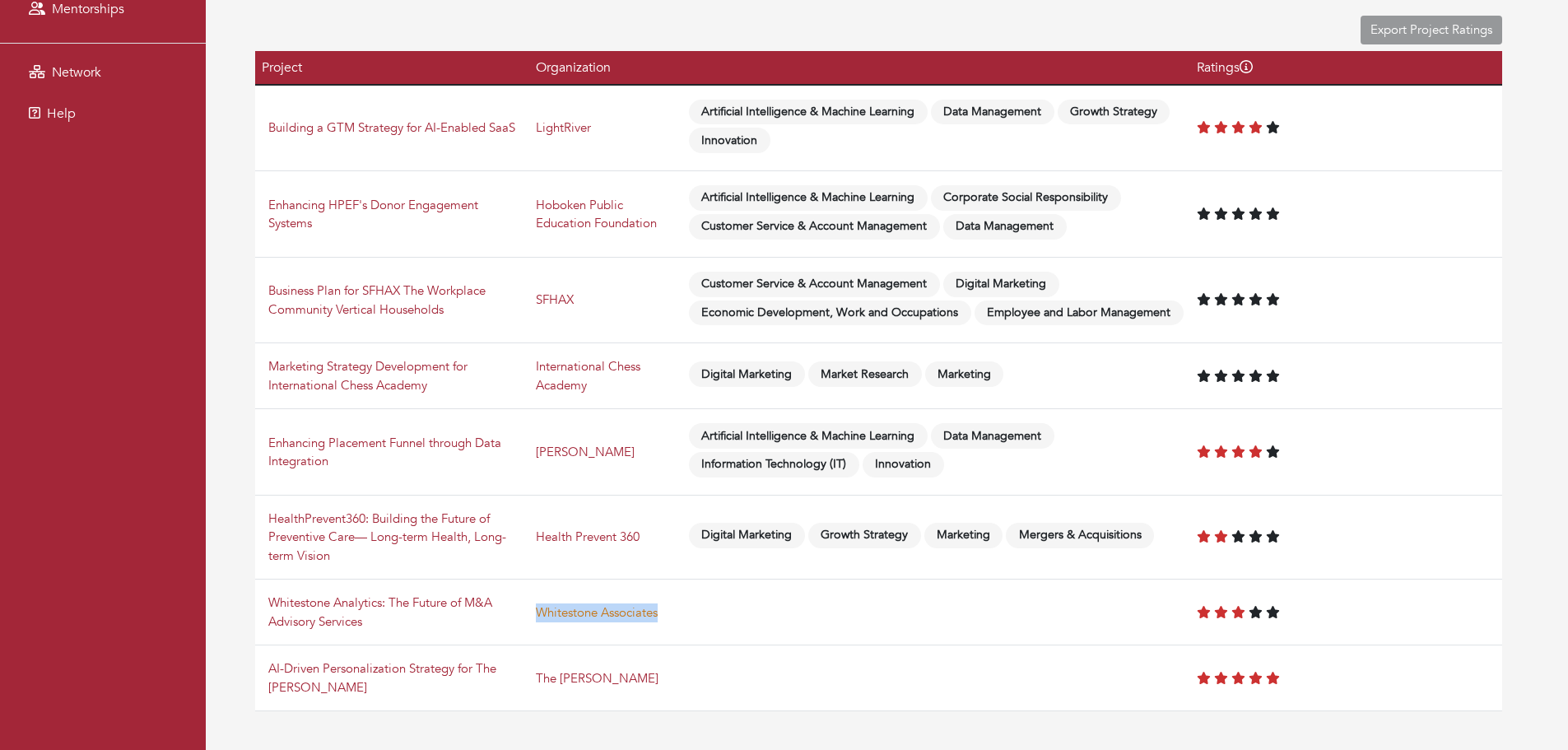
drag, startPoint x: 672, startPoint y: 615, endPoint x: 545, endPoint y: 620, distance: 127.1
click at [545, 620] on td "Whitestone Associates" at bounding box center [606, 612] width 153 height 65
copy link "Whitestone Associates"
drag, startPoint x: 623, startPoint y: 118, endPoint x: 540, endPoint y: 129, distance: 83.7
click at [540, 129] on td "LightRiver" at bounding box center [606, 127] width 153 height 86
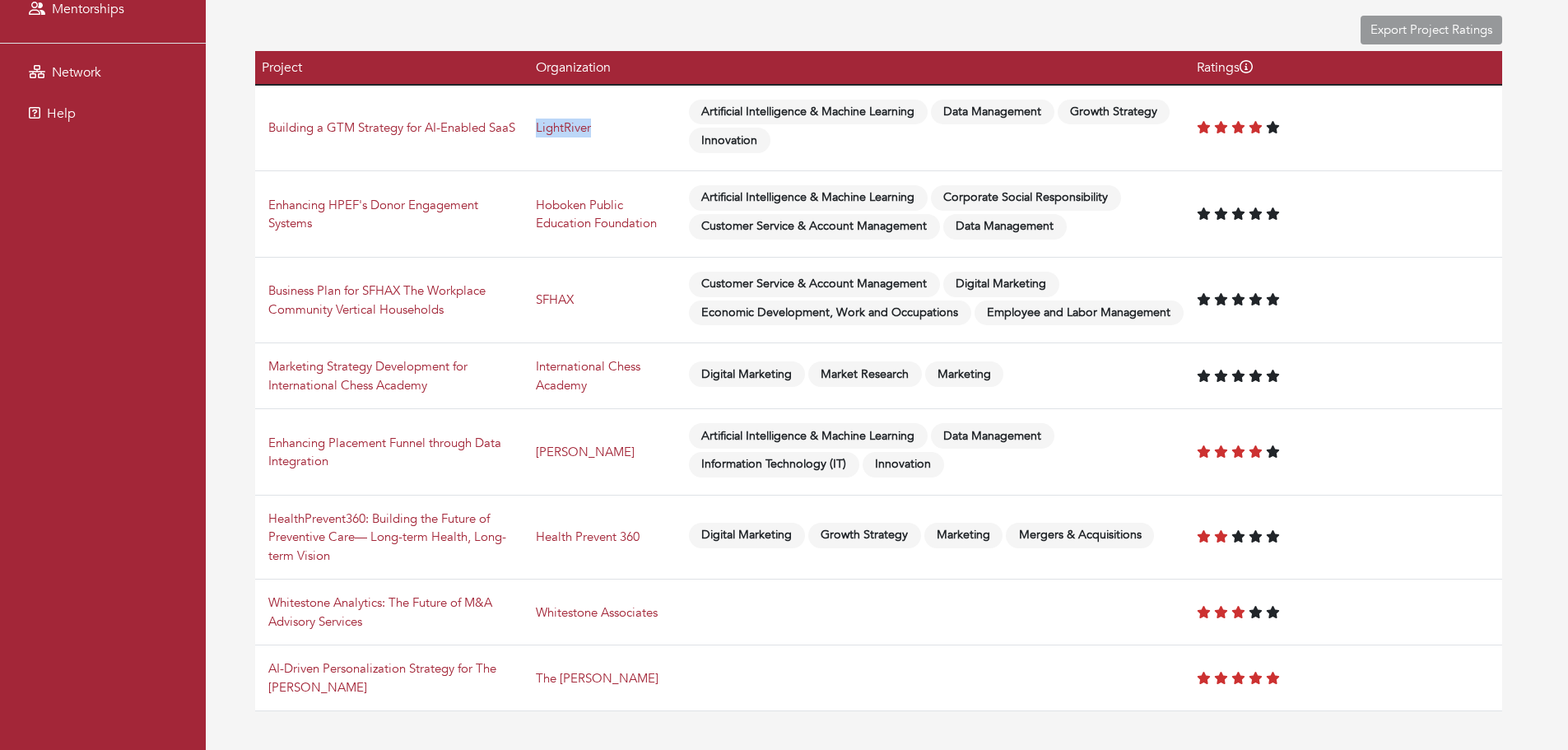
copy link "LightRiver"
drag, startPoint x: 676, startPoint y: 226, endPoint x: 547, endPoint y: 214, distance: 129.6
click at [547, 214] on td "Hoboken Public Education Foundation" at bounding box center [606, 214] width 153 height 86
copy link "Hoboken Public Education Foundation"
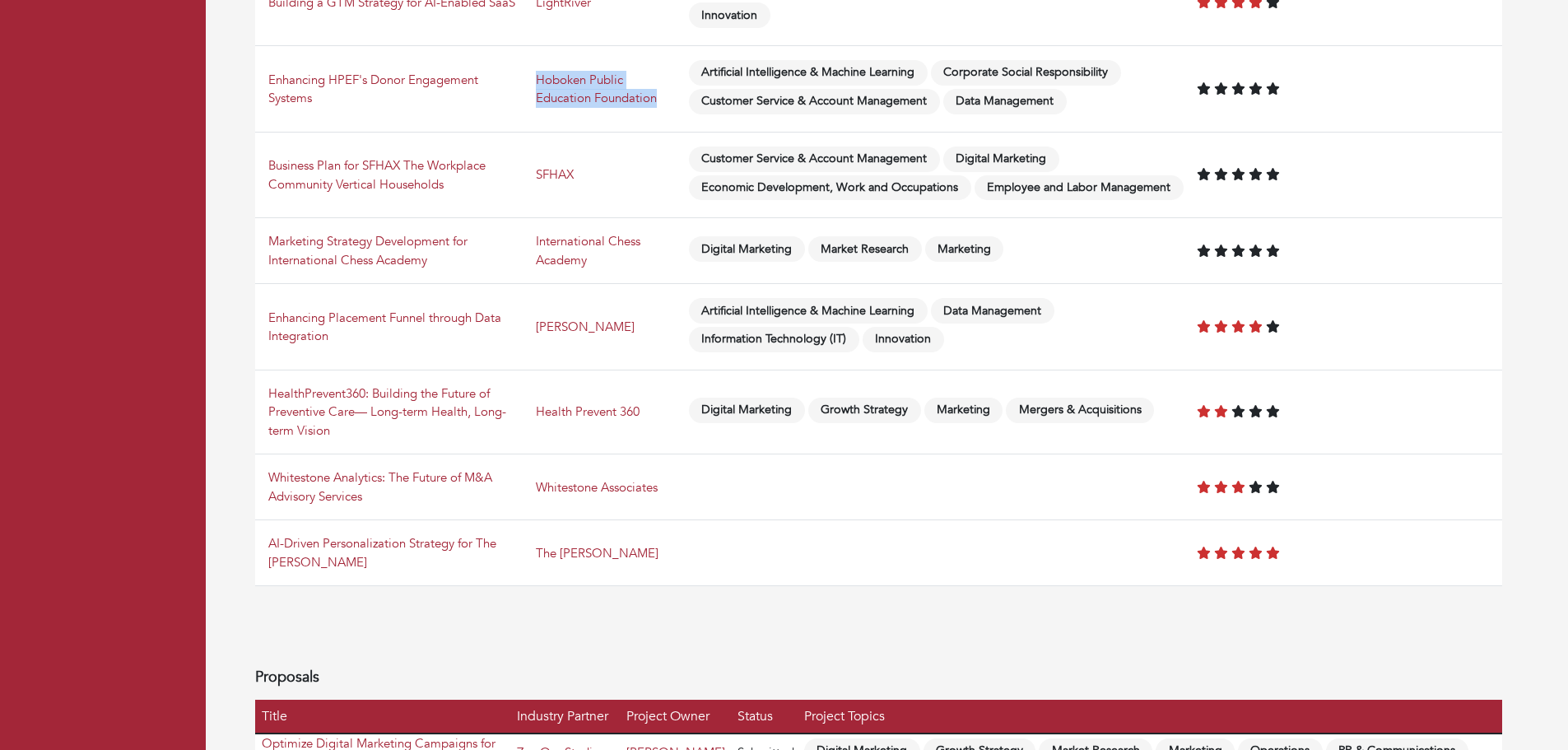
scroll to position [509, 0]
click at [577, 617] on div "**********" at bounding box center [878, 263] width 1248 height 1015
drag, startPoint x: 537, startPoint y: 411, endPoint x: 654, endPoint y: 404, distance: 117.2
click at [654, 404] on td "Health Prevent 360" at bounding box center [606, 411] width 153 height 84
copy link "Health Prevent 360"
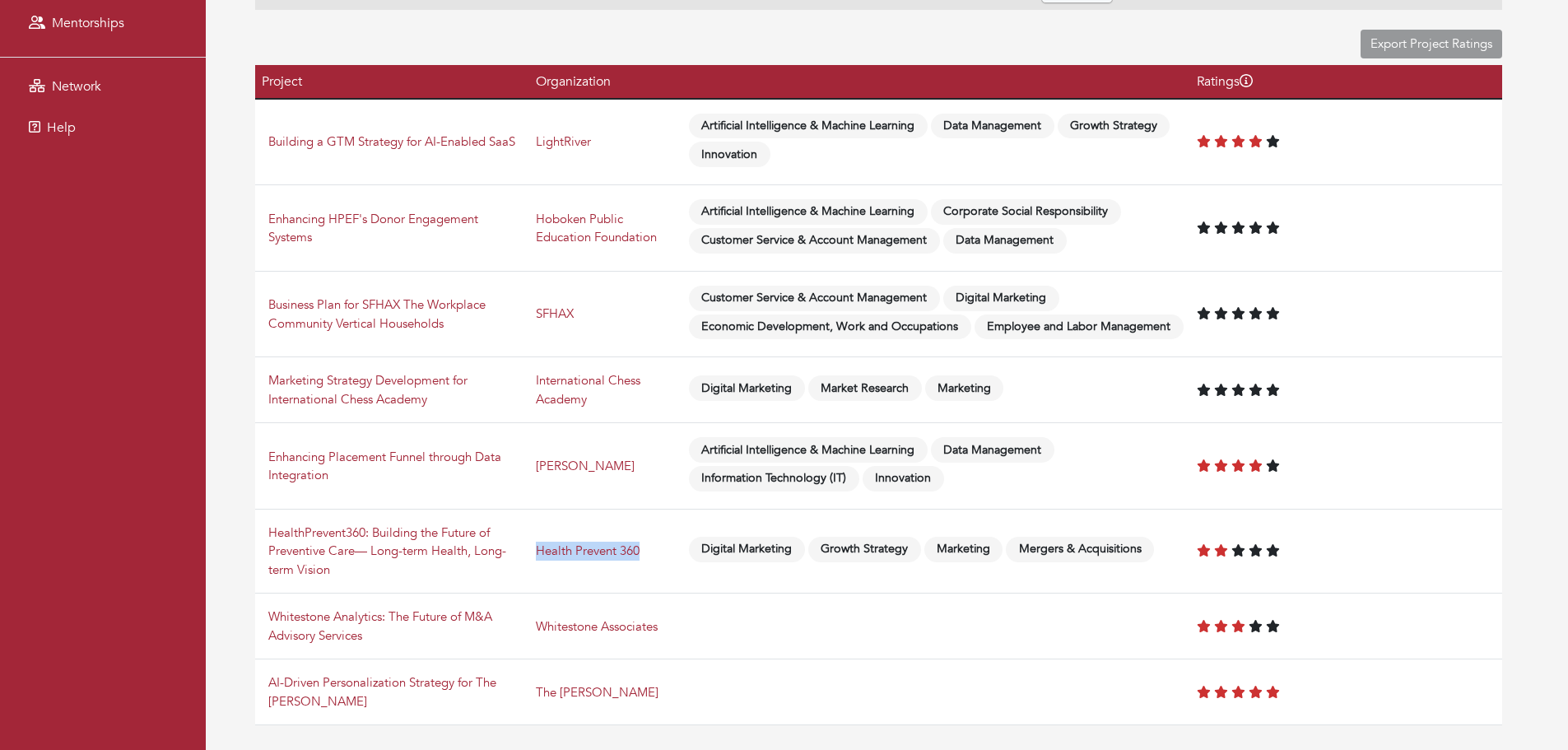
scroll to position [368, 0]
click at [178, 385] on nav "Dashboard Projects Cases Mentorships Network Help" at bounding box center [102, 291] width 206 height 1318
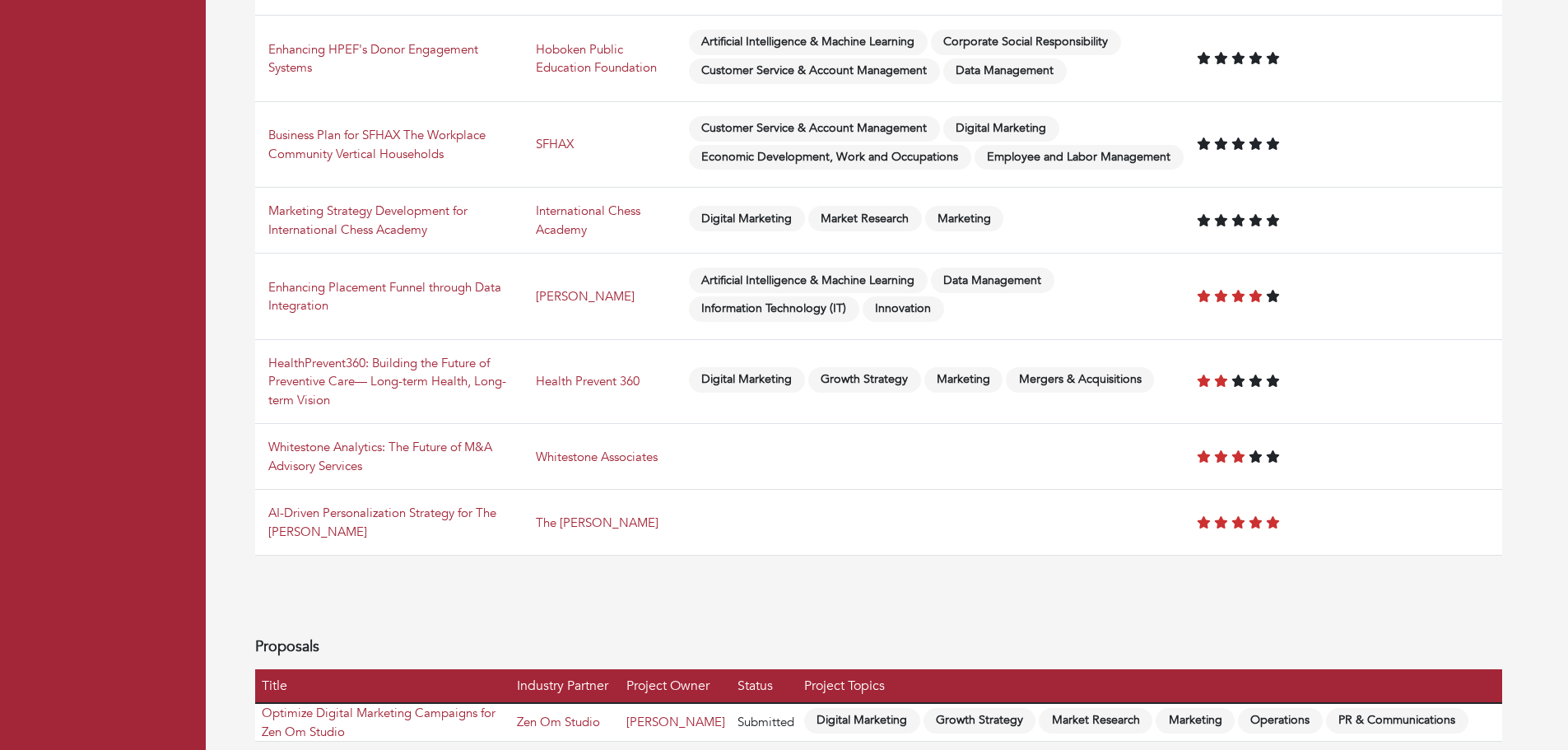
scroll to position [568, 0]
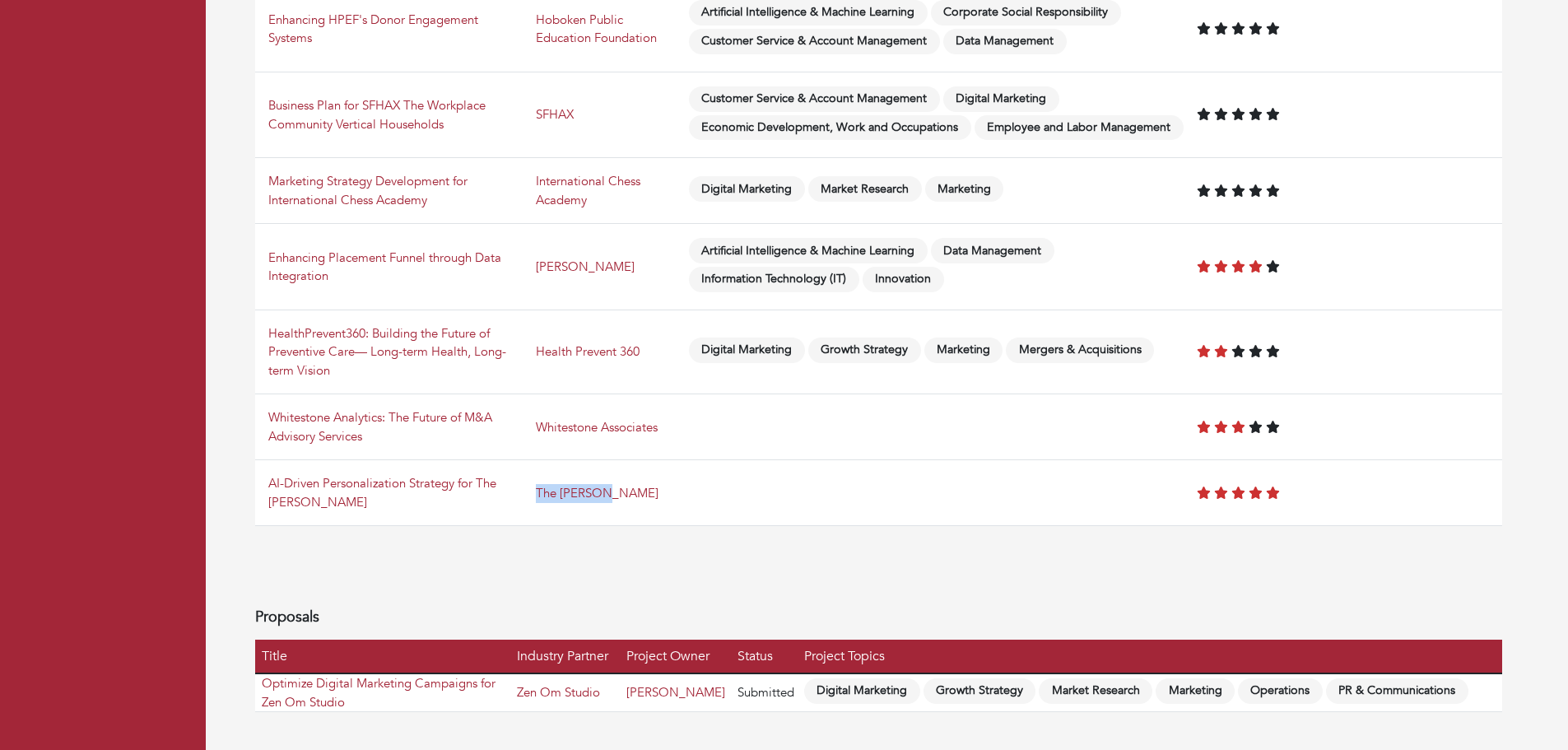
drag, startPoint x: 648, startPoint y: 490, endPoint x: 532, endPoint y: 497, distance: 116.2
click at [532, 497] on tr "AI-Driven Personalization Strategy for The [PERSON_NAME] The [PERSON_NAME]" at bounding box center [878, 493] width 1248 height 65
copy tr "The [PERSON_NAME]"
